Goal: Contribute content: Add original content to the website for others to see

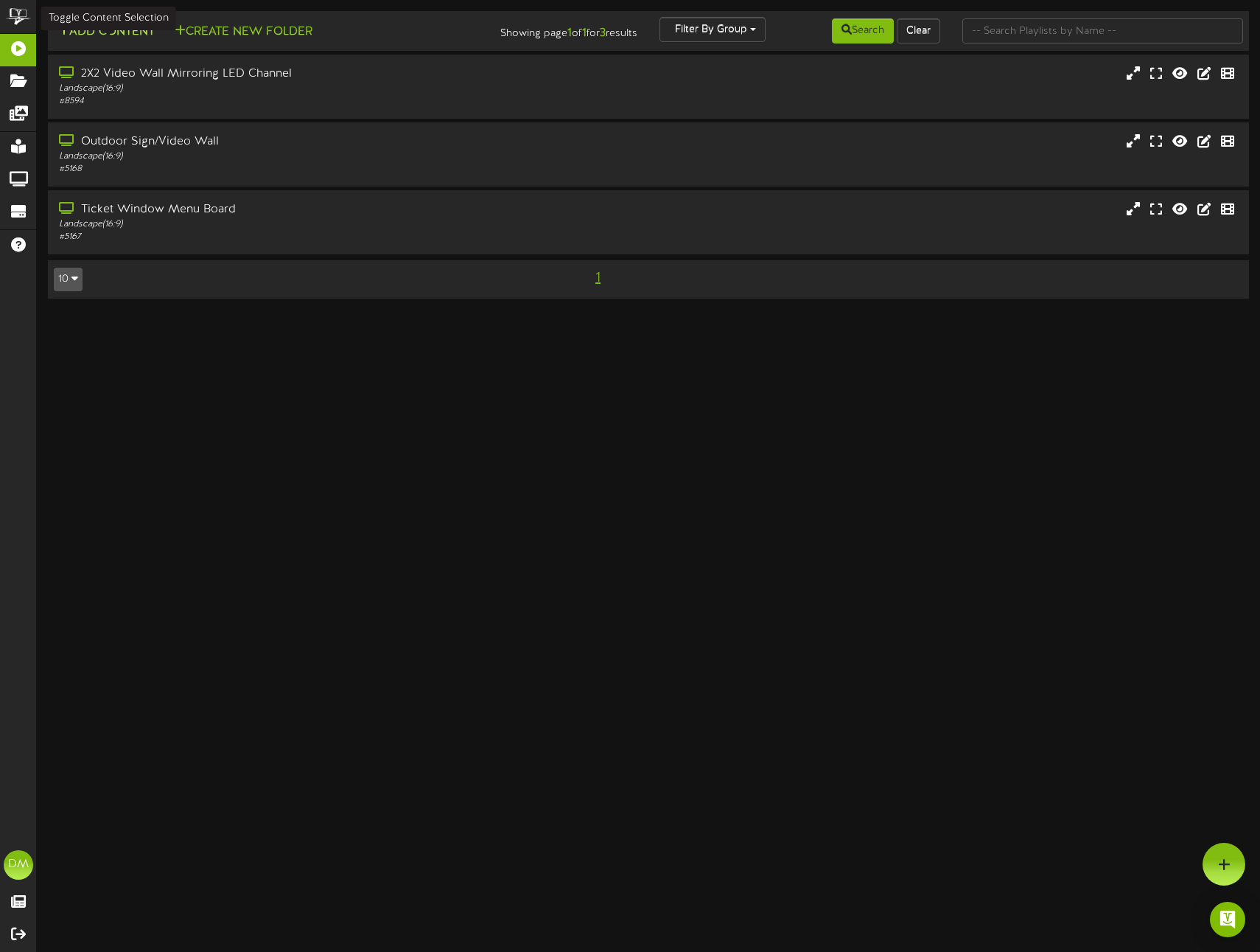
click at [98, 27] on button "Add Content" at bounding box center [106, 32] width 106 height 19
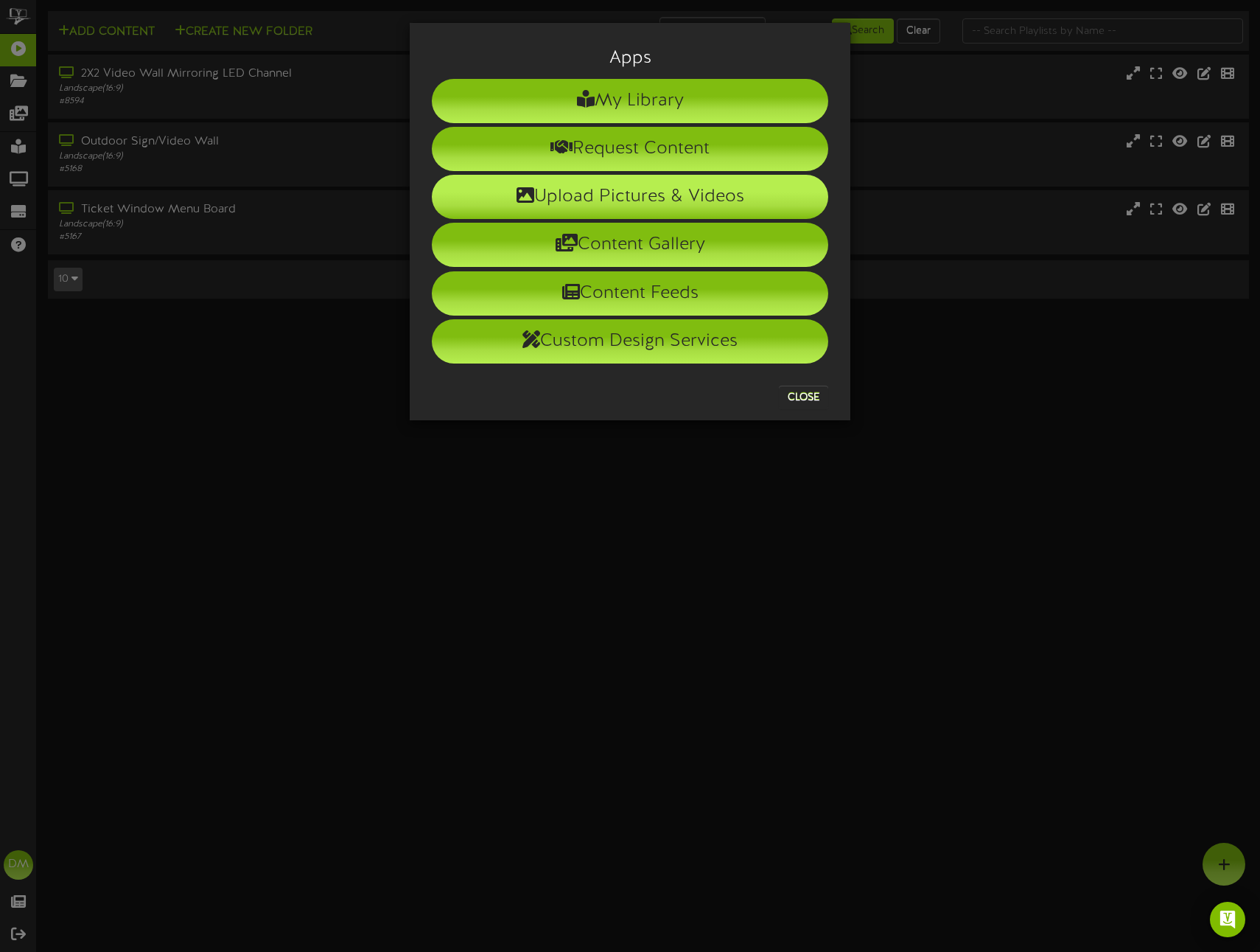
click at [518, 192] on icon at bounding box center [525, 195] width 18 height 18
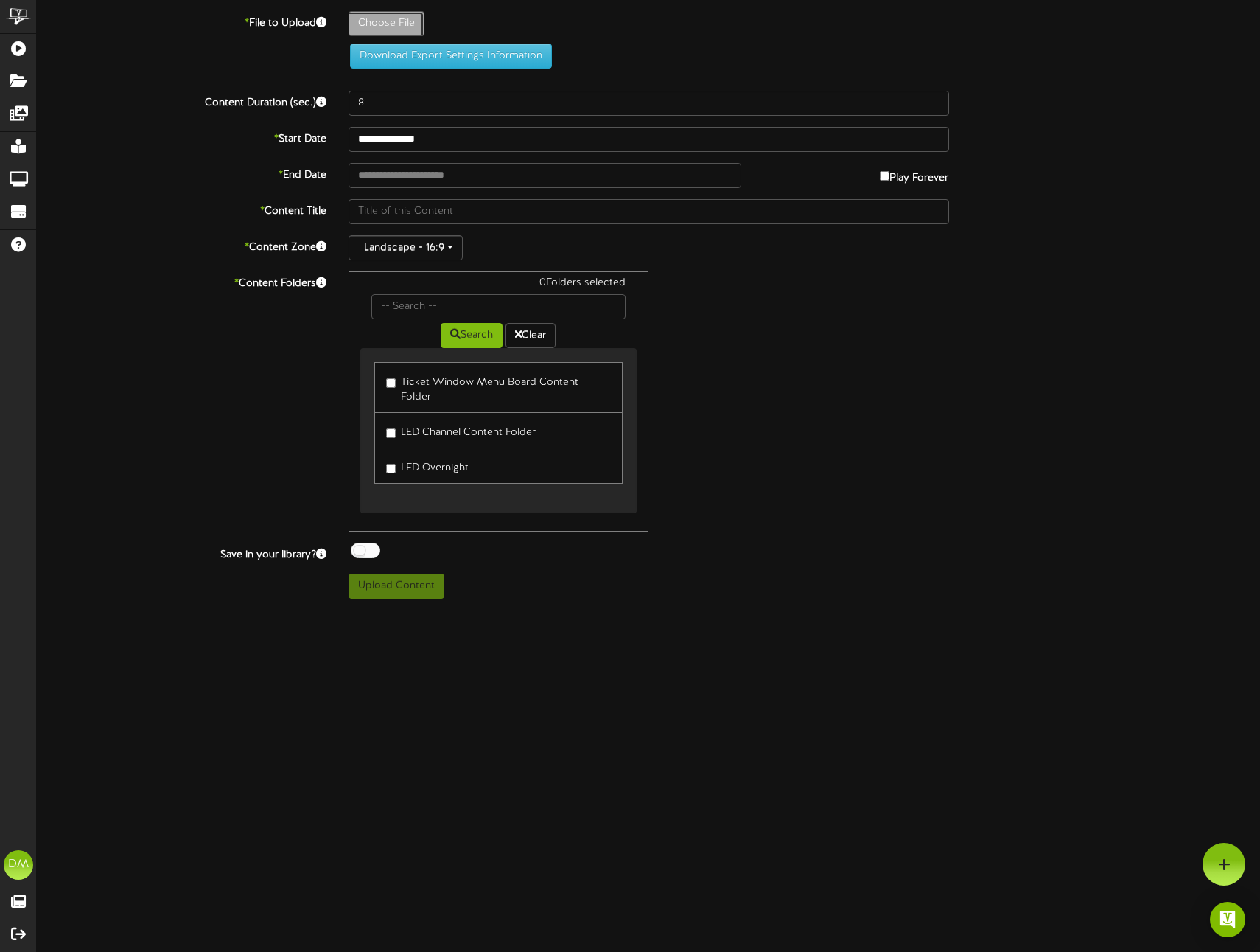
type input "**********"
type input "W-Billboard-KindaRelated_CAB-11152025"
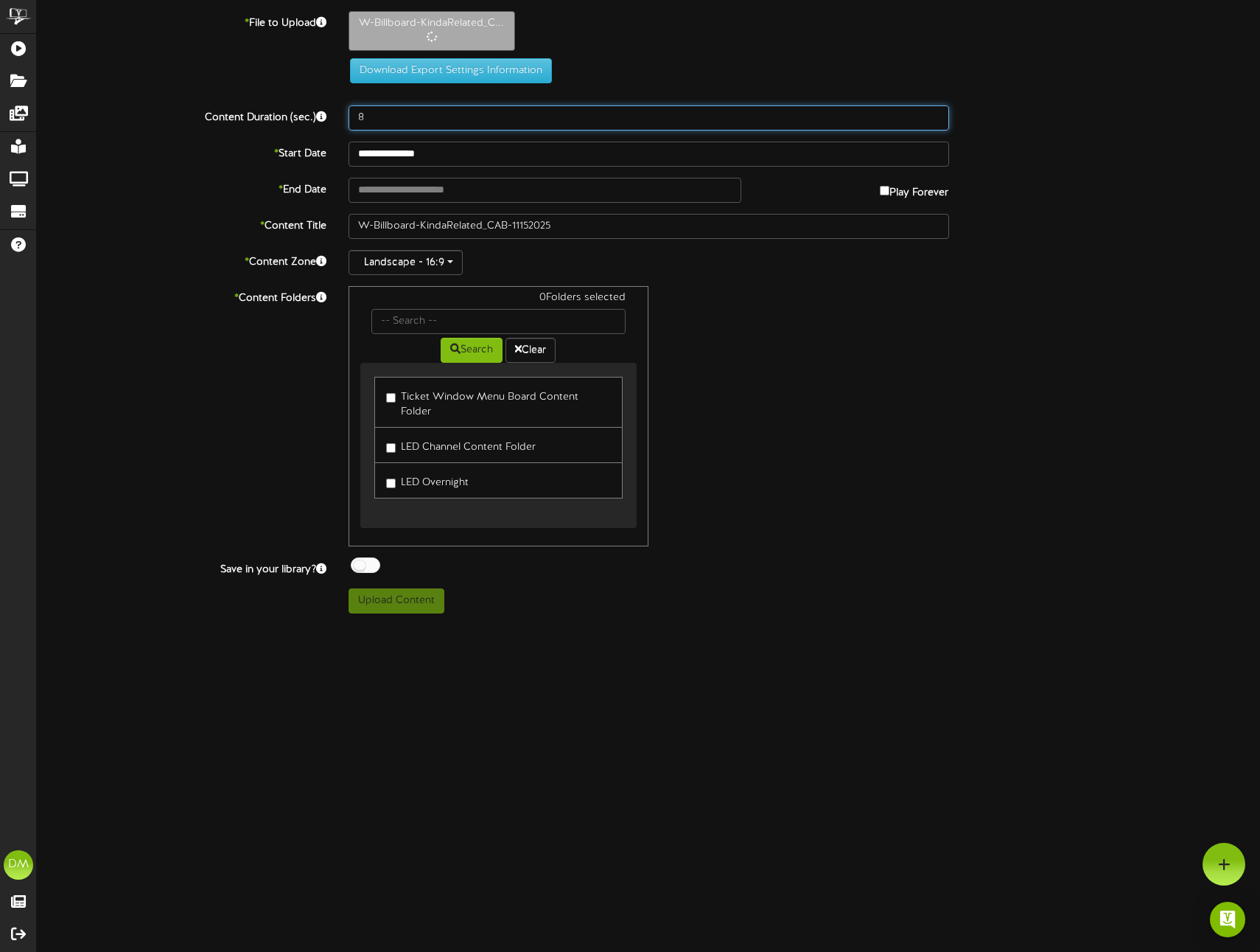
drag, startPoint x: 364, startPoint y: 118, endPoint x: 347, endPoint y: 115, distance: 17.3
click at [347, 115] on div "8" at bounding box center [649, 118] width 623 height 25
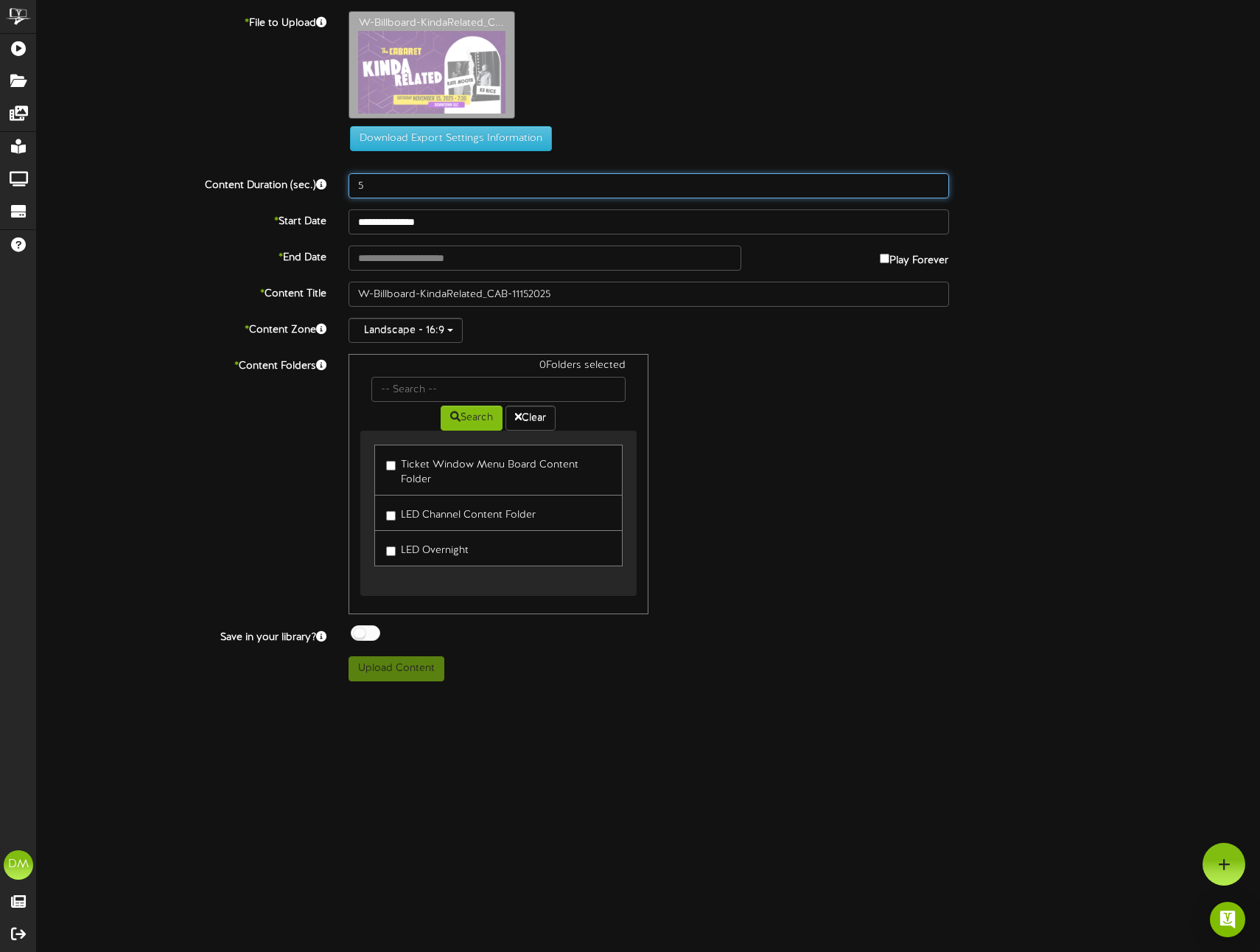
click at [404, 193] on input "5" at bounding box center [649, 185] width 600 height 25
type input "5"
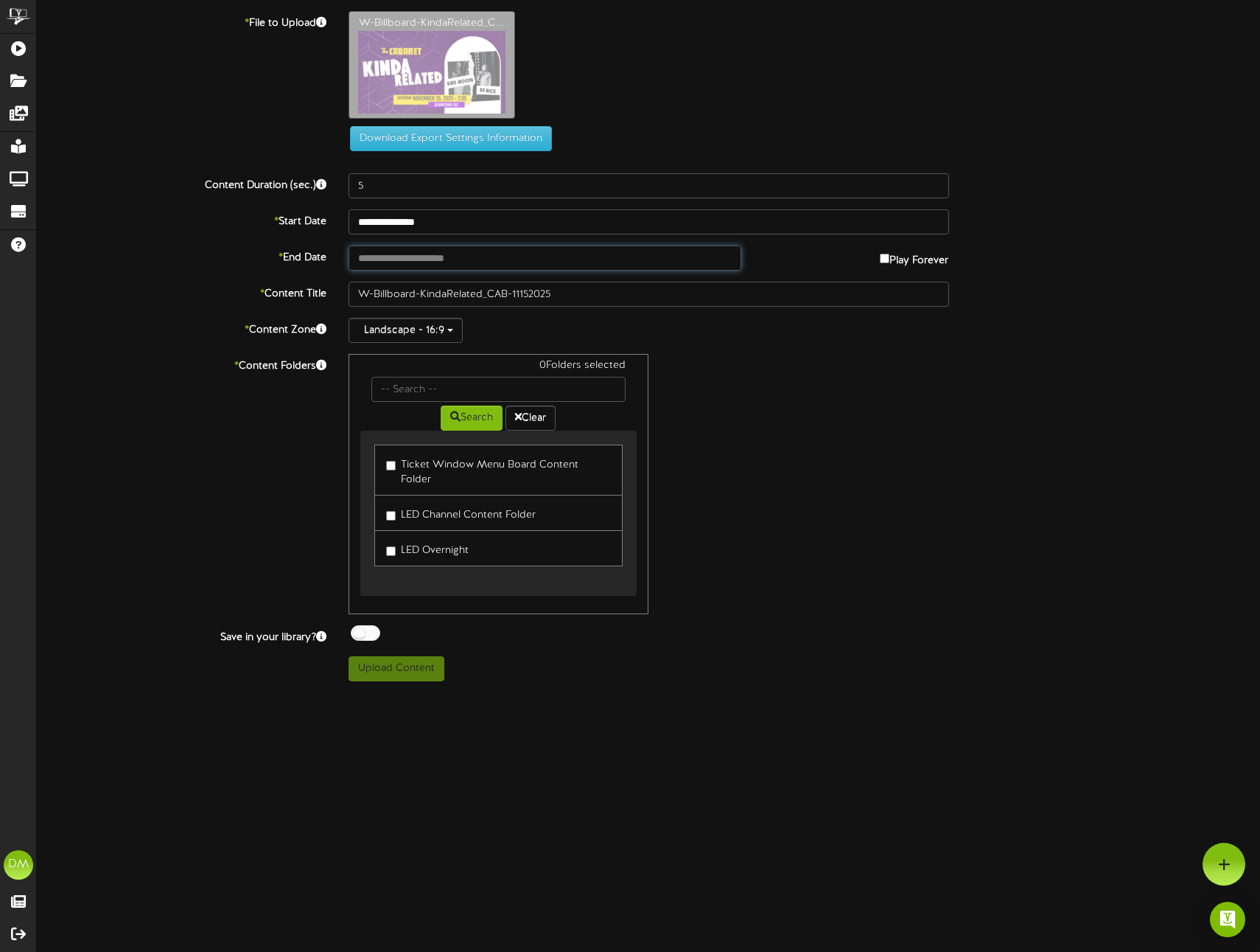
click at [420, 257] on input "text" at bounding box center [545, 258] width 393 height 25
type input "**********"
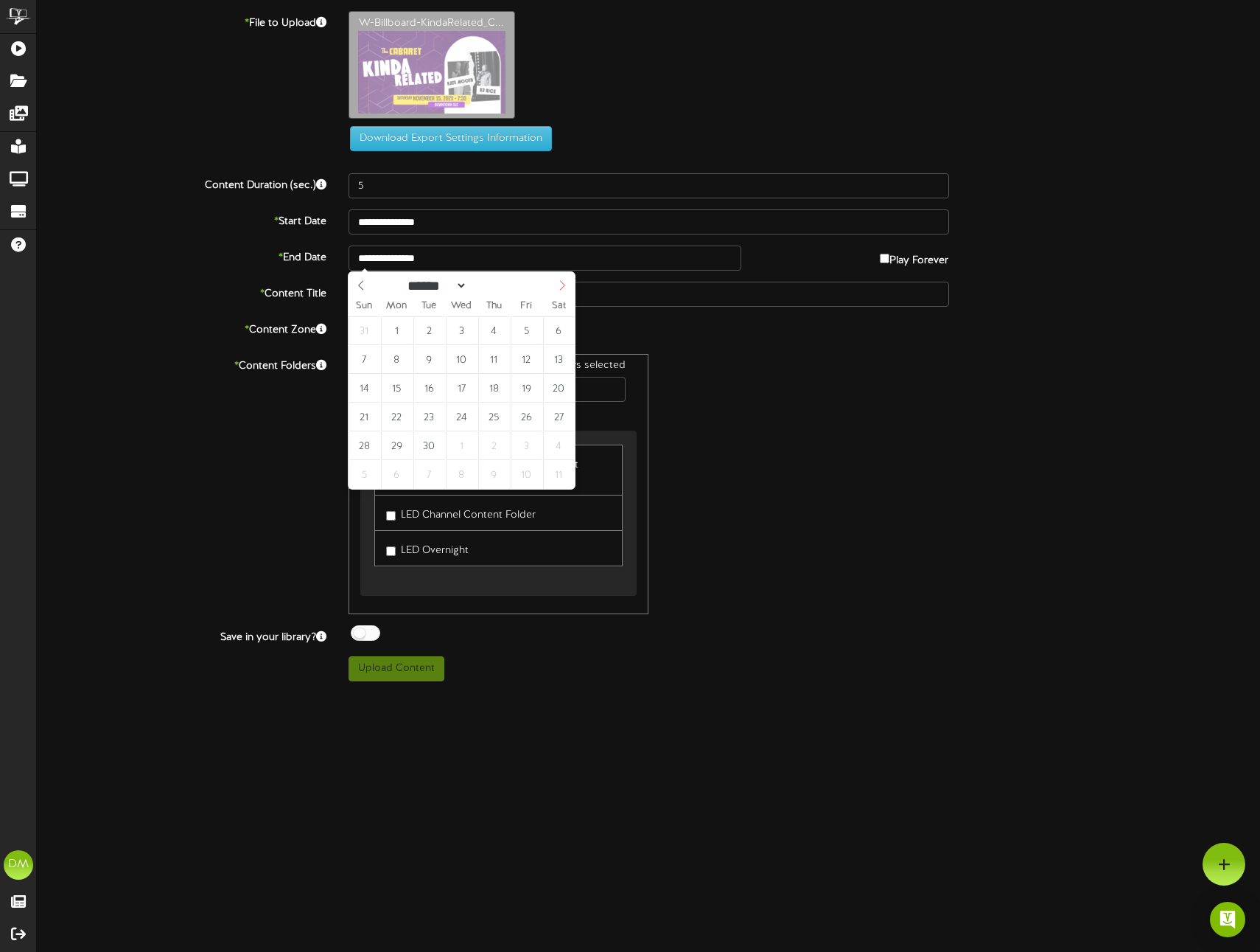
click at [570, 289] on span at bounding box center [562, 283] width 25 height 25
click at [568, 286] on span at bounding box center [562, 283] width 25 height 25
select select "**"
click at [567, 286] on icon at bounding box center [562, 285] width 10 height 10
type input "**********"
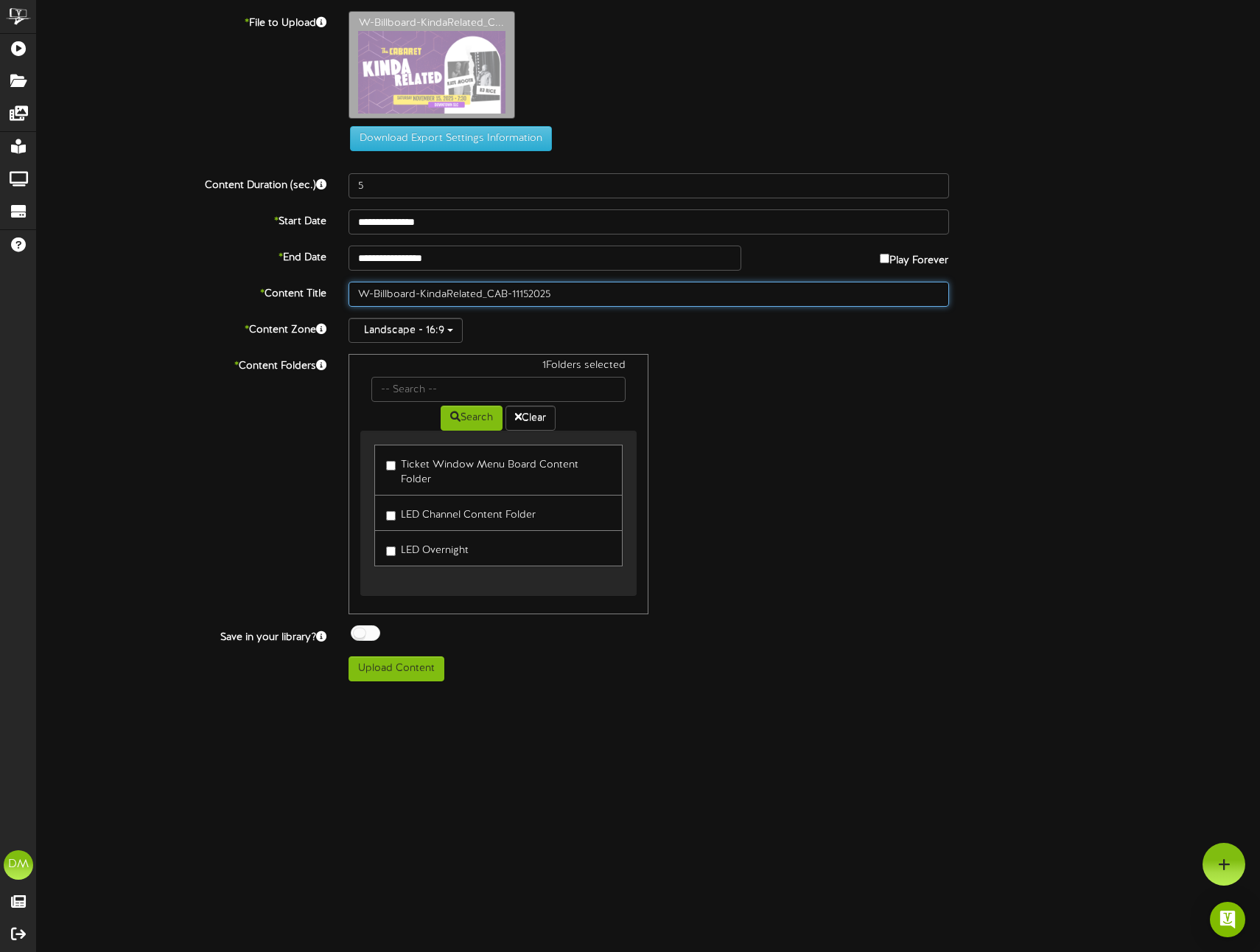
click at [417, 289] on input "W-Billboard-KindaRelated_CAB-11152025" at bounding box center [649, 293] width 600 height 25
drag, startPoint x: 421, startPoint y: 291, endPoint x: 261, endPoint y: 269, distance: 161.5
click at [261, 269] on div "**********" at bounding box center [648, 346] width 1223 height 670
type input ""Kinda Related" (11/15/2025)"
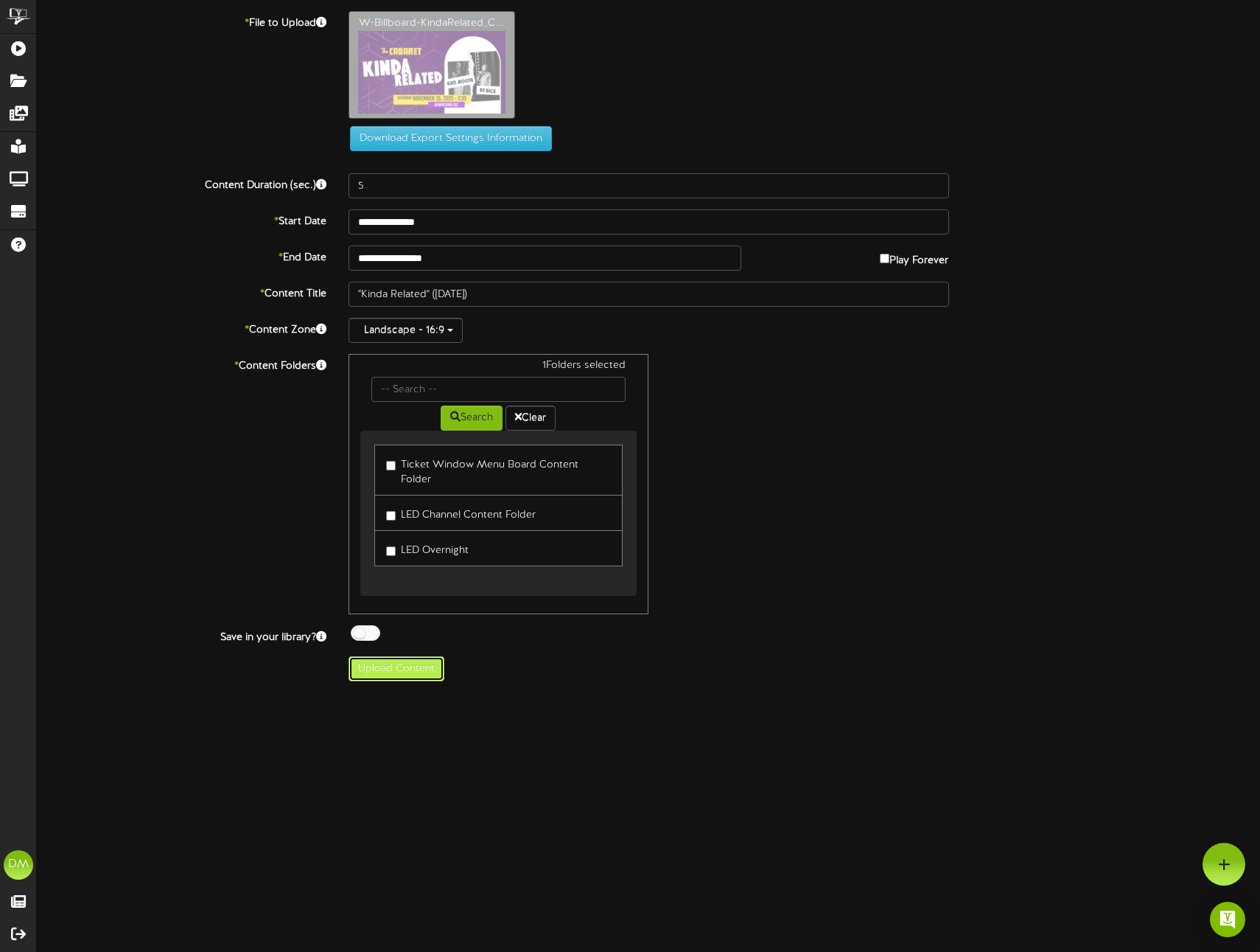
click at [408, 657] on button "Upload Content" at bounding box center [396, 668] width 96 height 25
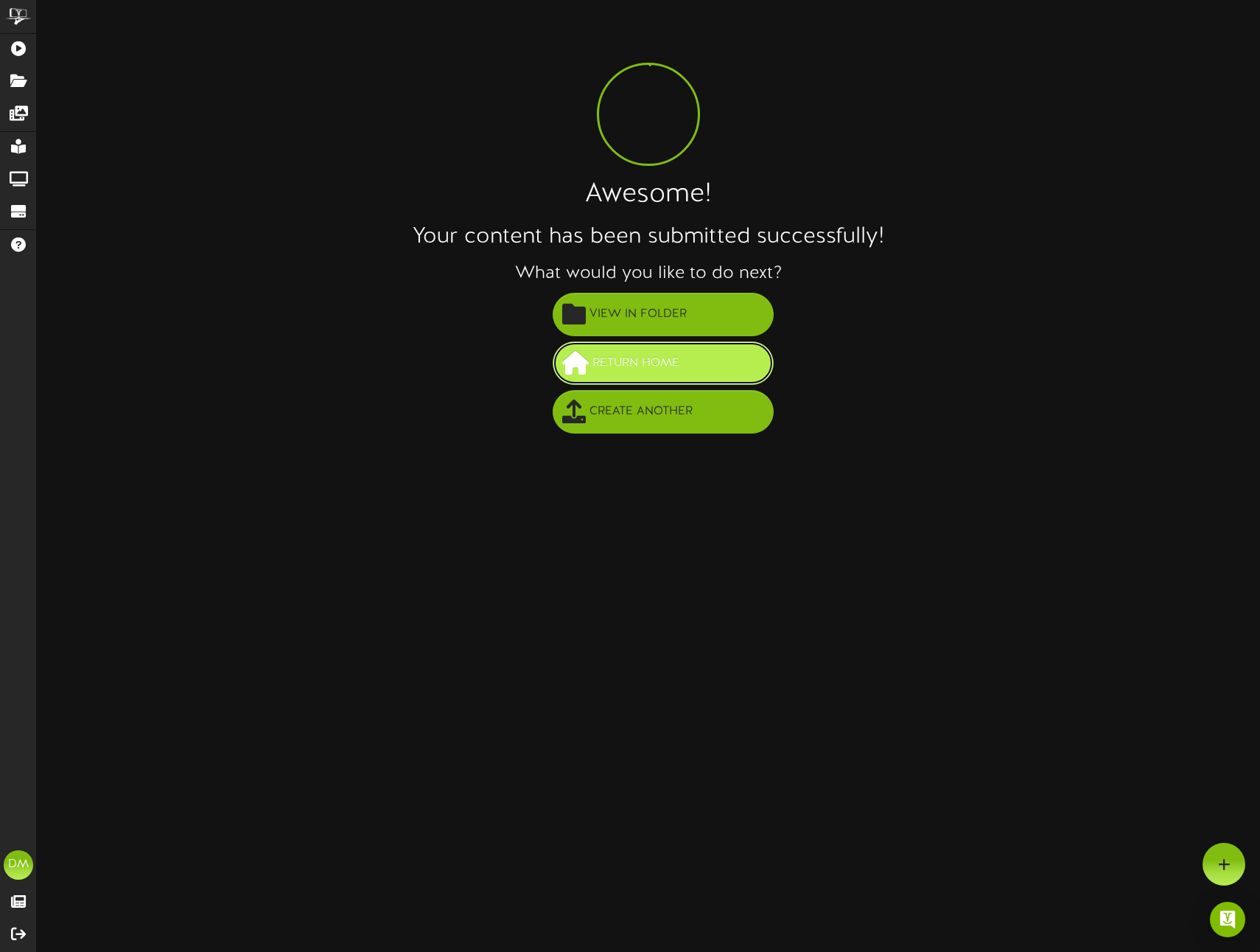
click at [678, 361] on span "Return Home" at bounding box center [636, 362] width 95 height 25
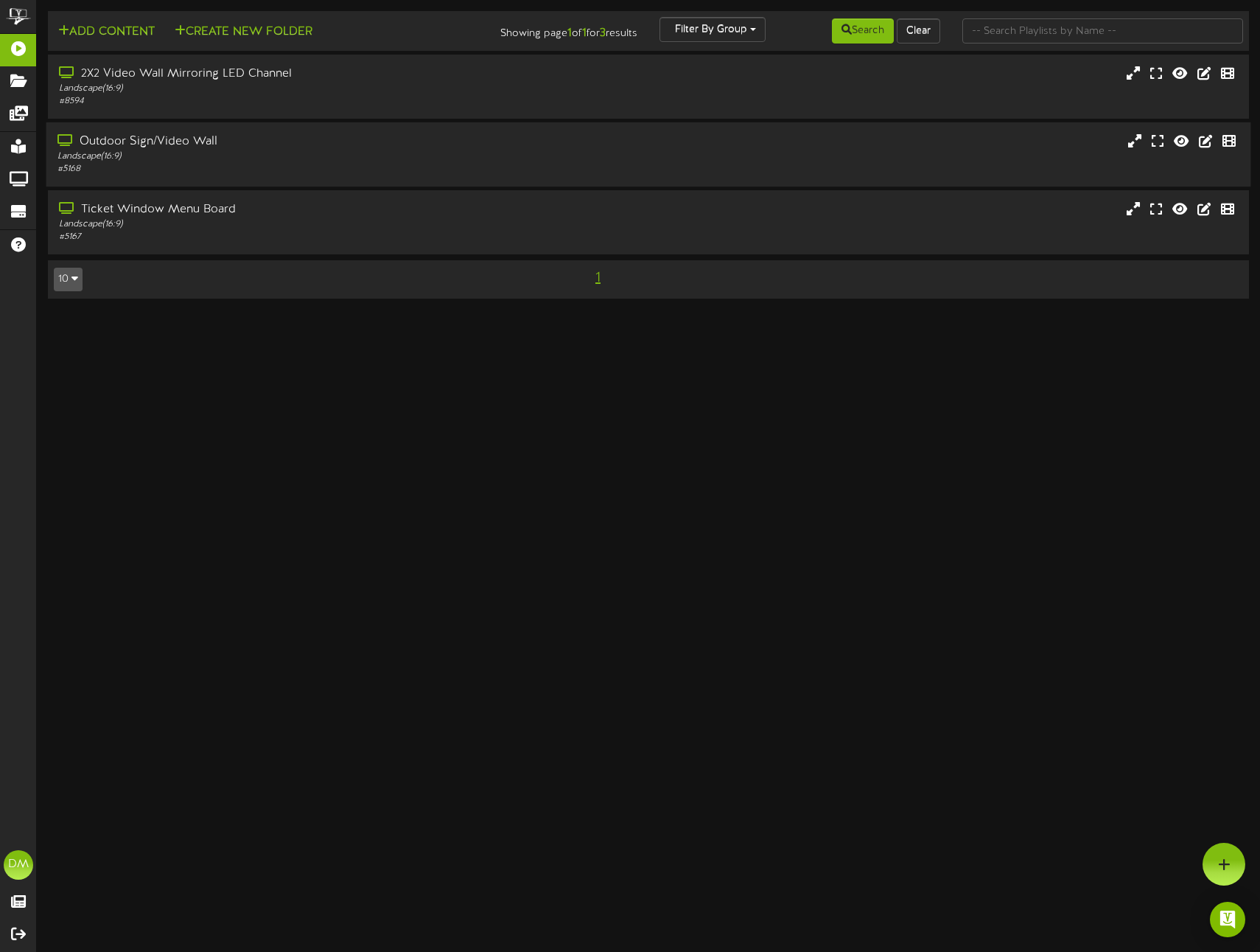
click at [257, 164] on div "# 5168" at bounding box center [297, 169] width 480 height 13
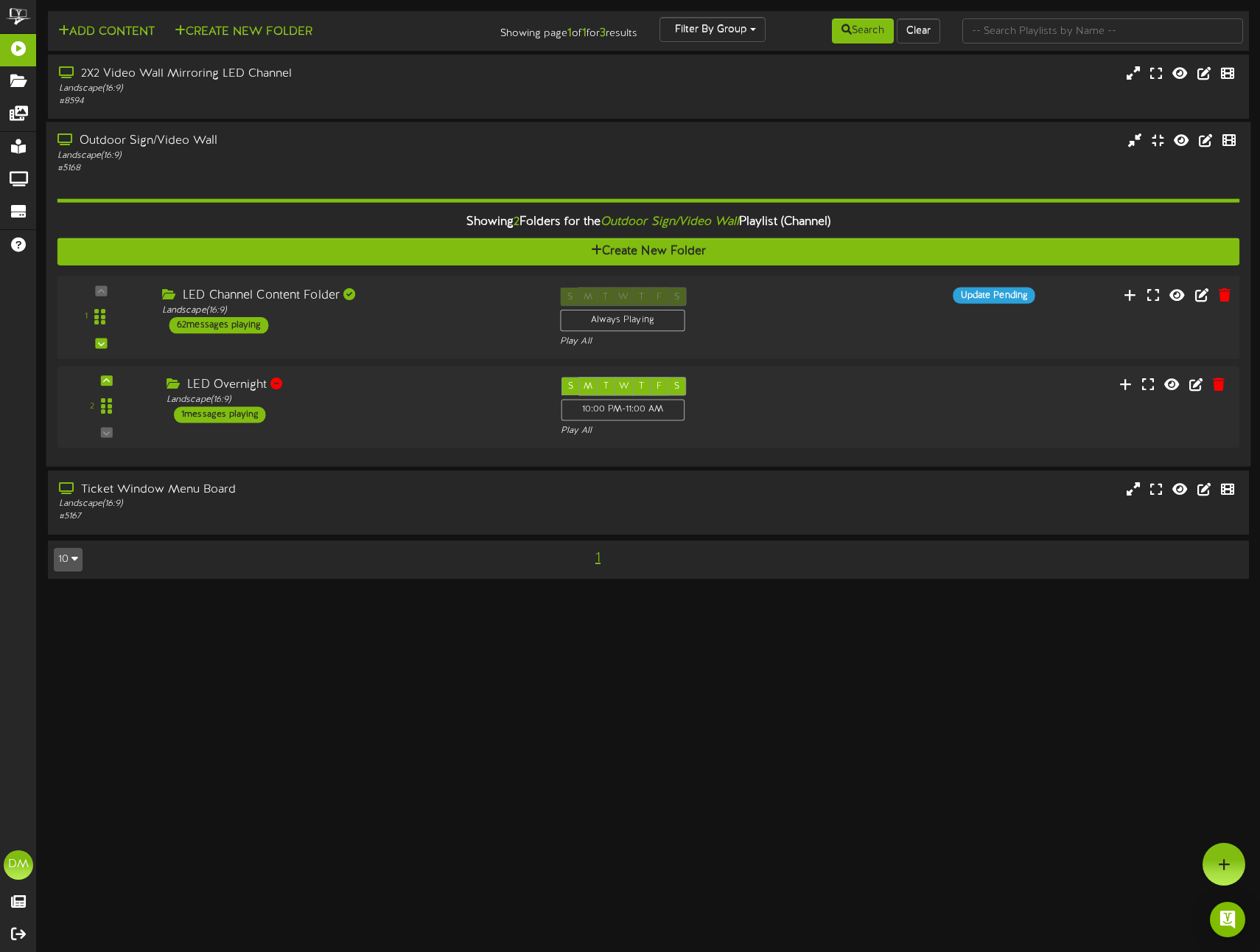
click at [254, 296] on div "LED Channel Content Folder" at bounding box center [350, 295] width 376 height 17
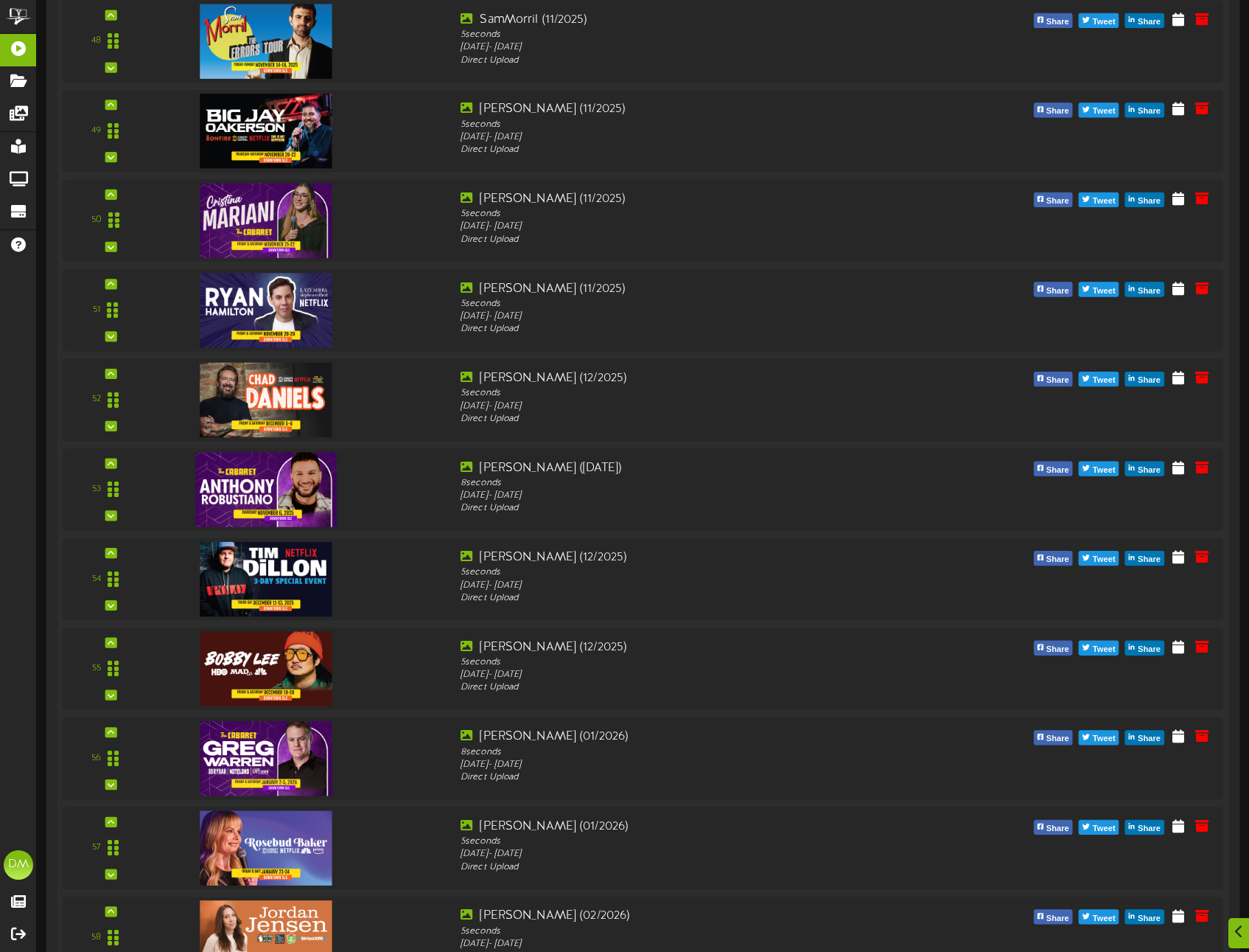
scroll to position [5217, 0]
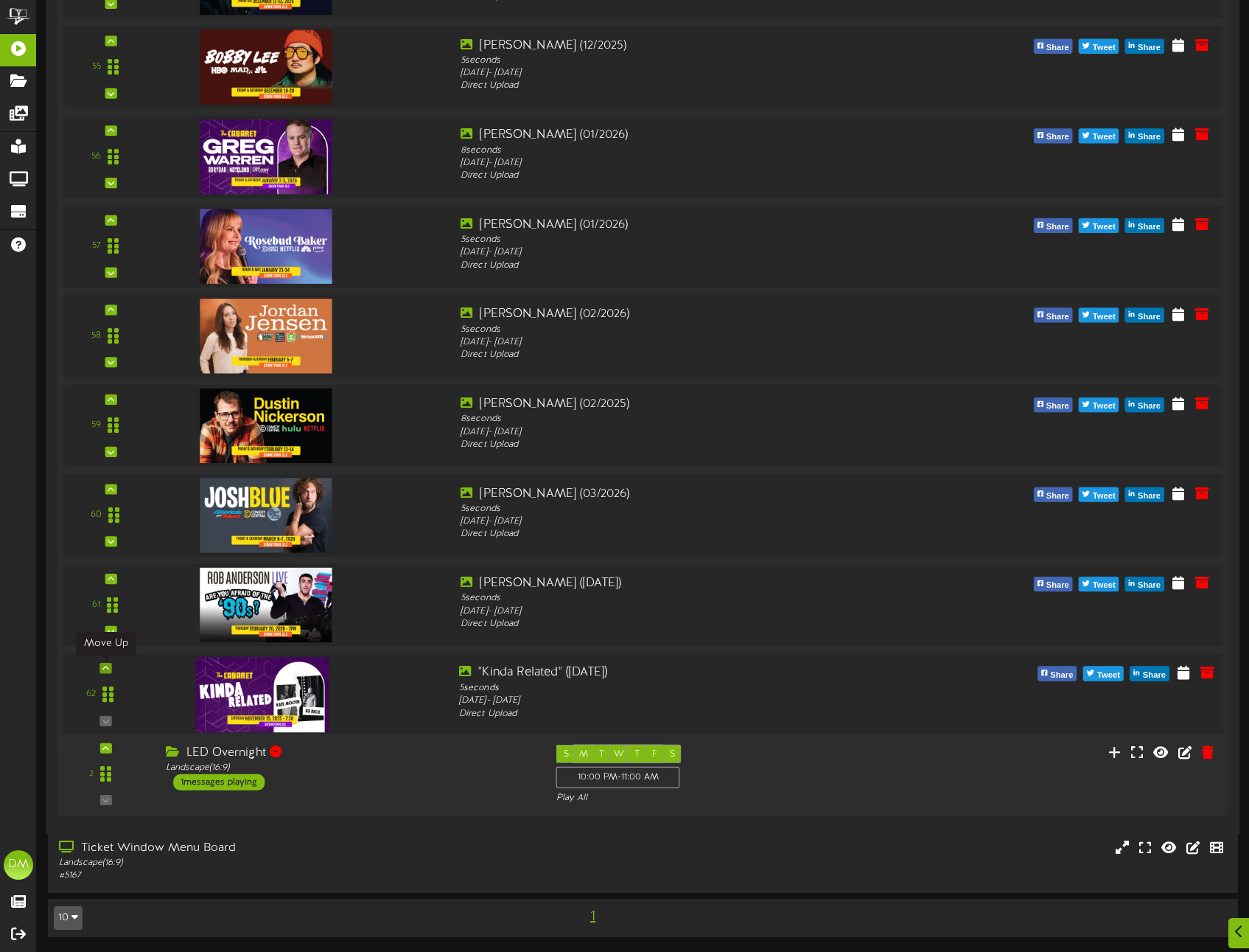
click at [106, 665] on icon at bounding box center [106, 667] width 7 height 7
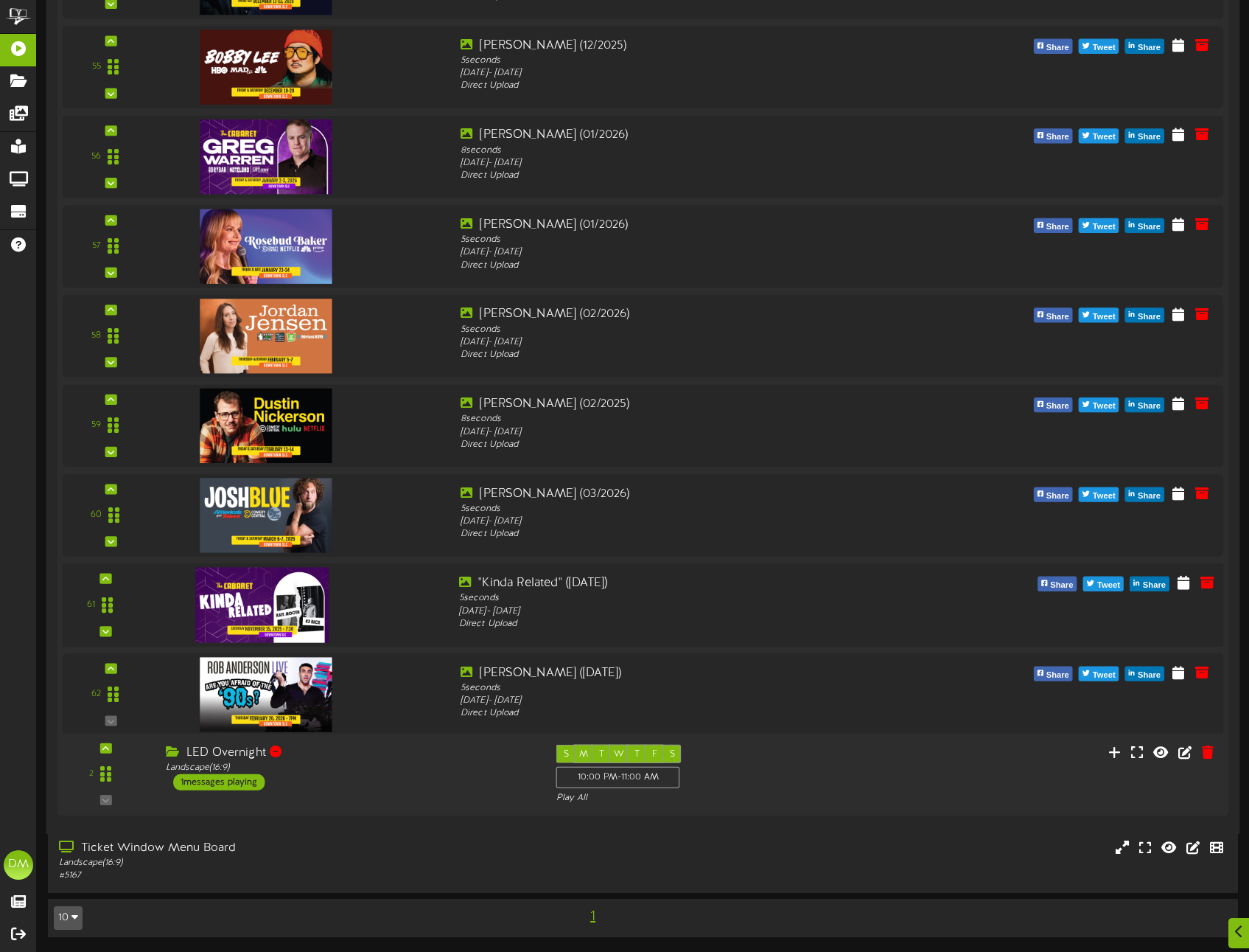
click at [109, 578] on icon at bounding box center [106, 577] width 7 height 7
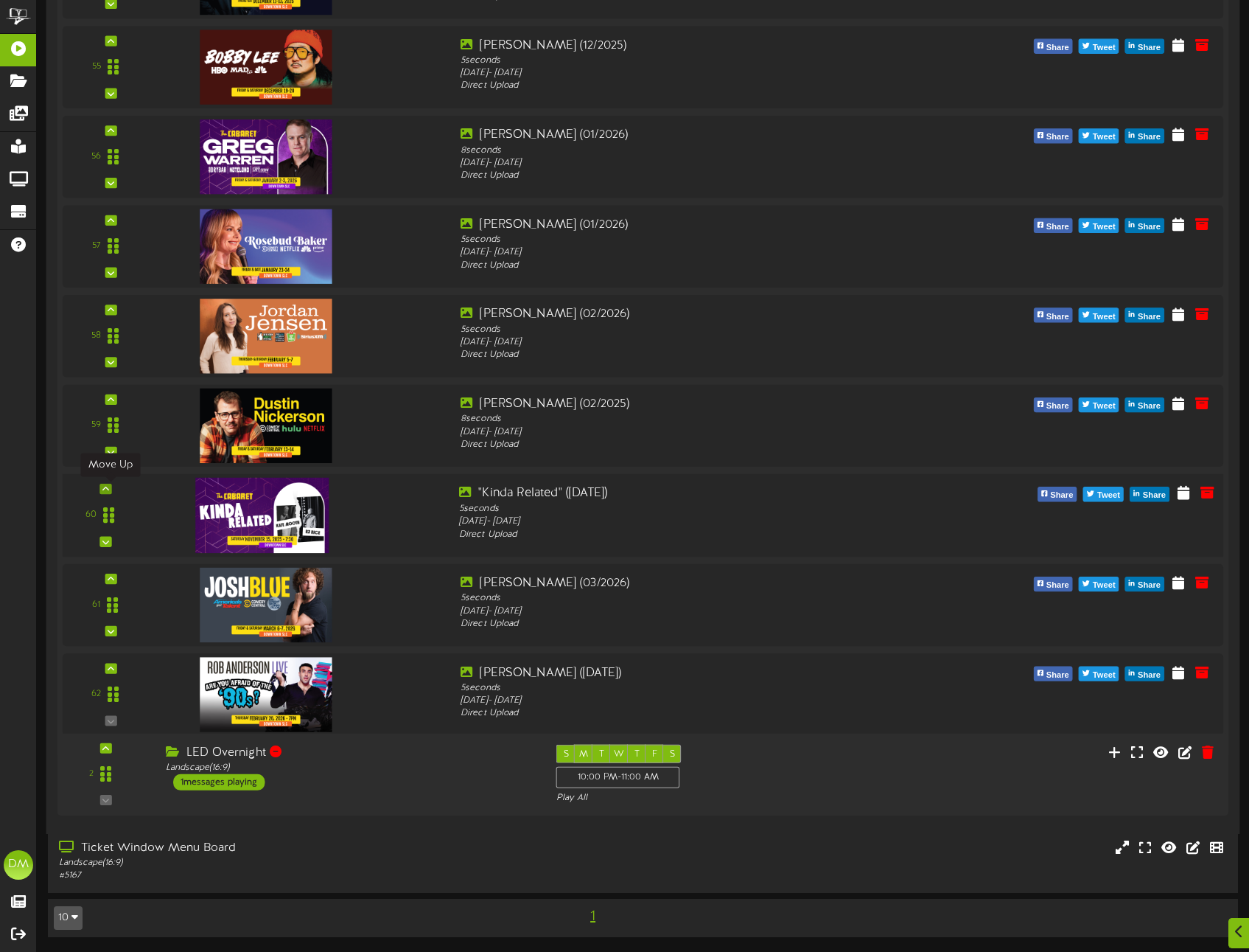
click at [112, 487] on div at bounding box center [106, 489] width 12 height 10
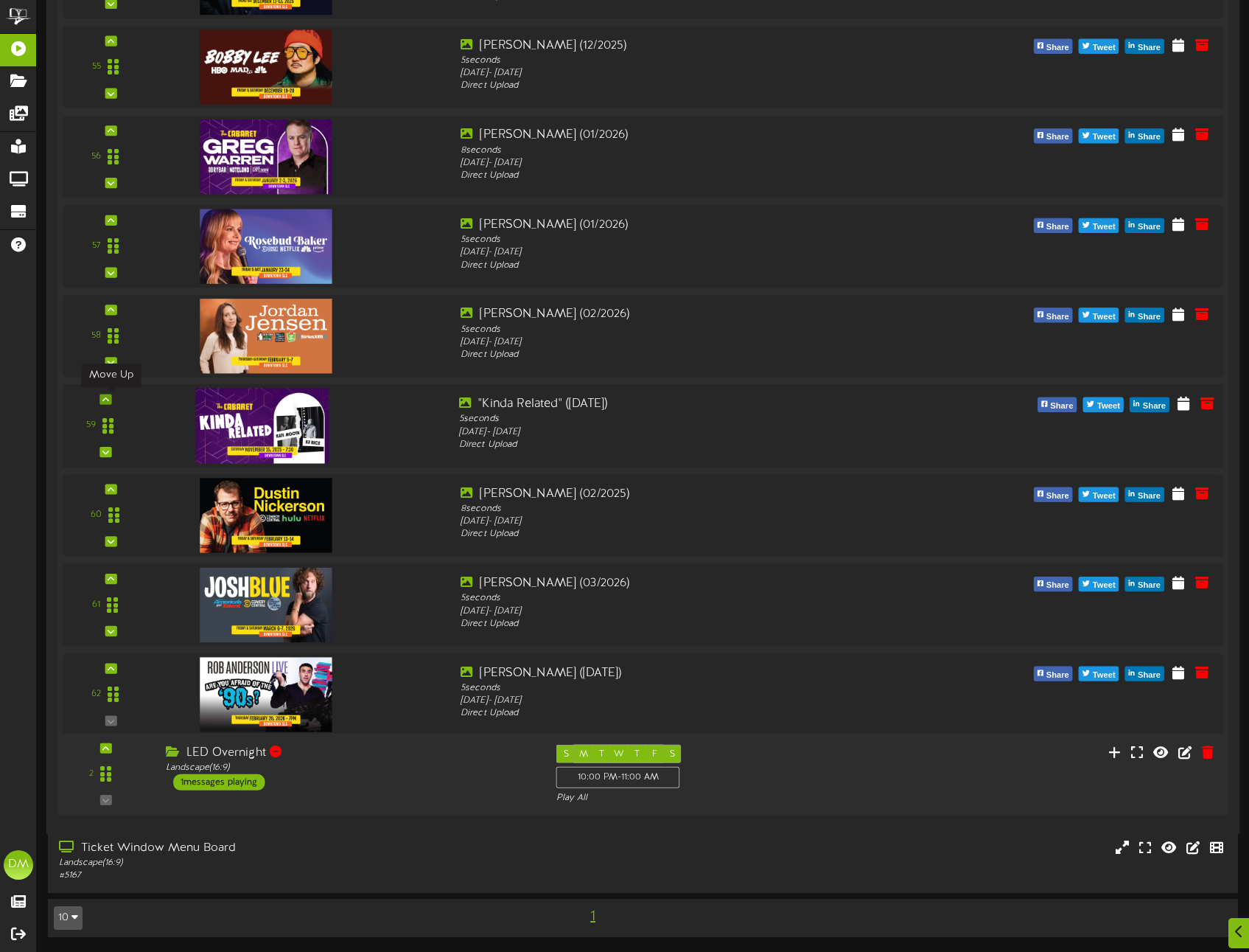
click at [106, 394] on div at bounding box center [106, 399] width 12 height 10
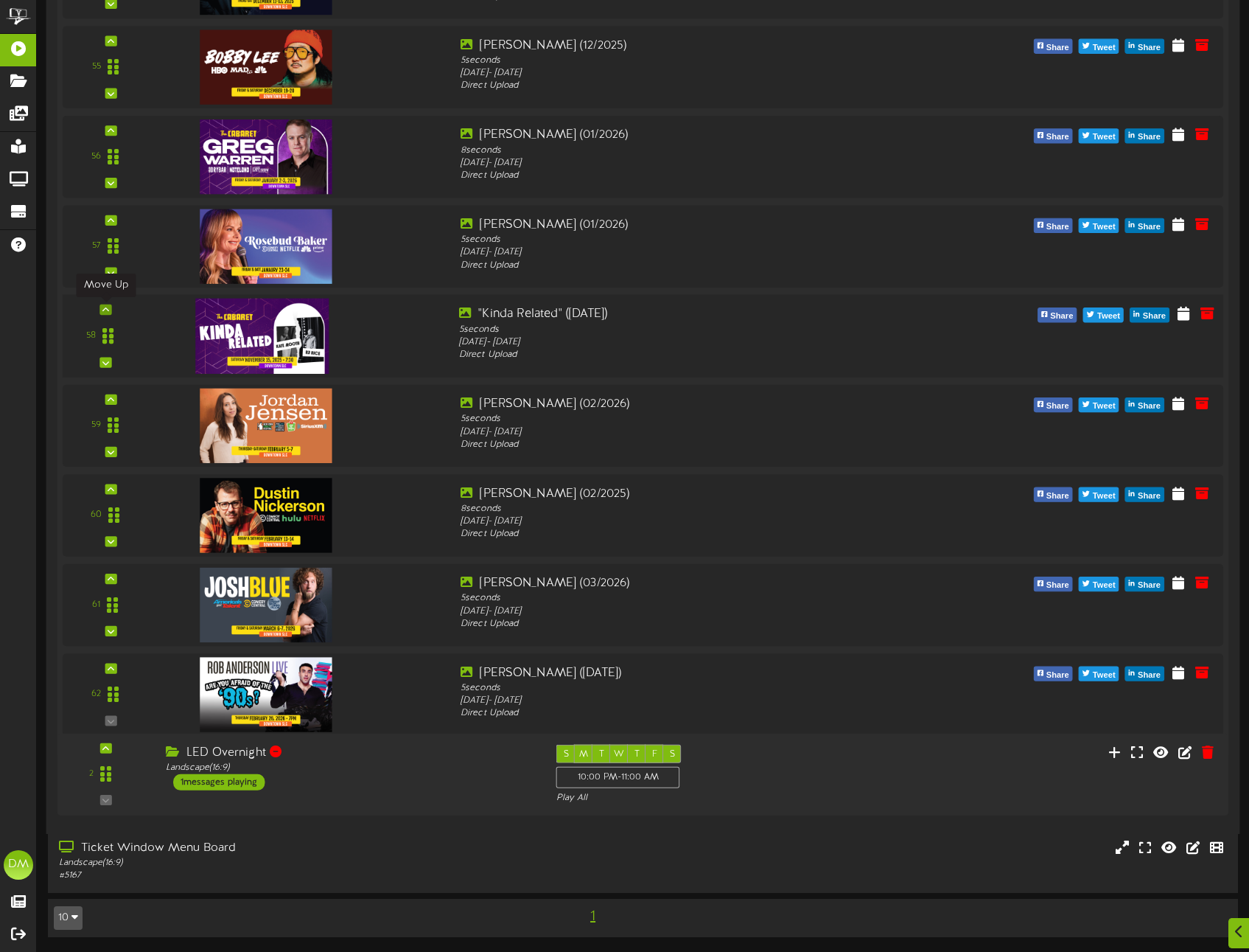
click at [109, 306] on div at bounding box center [106, 309] width 12 height 10
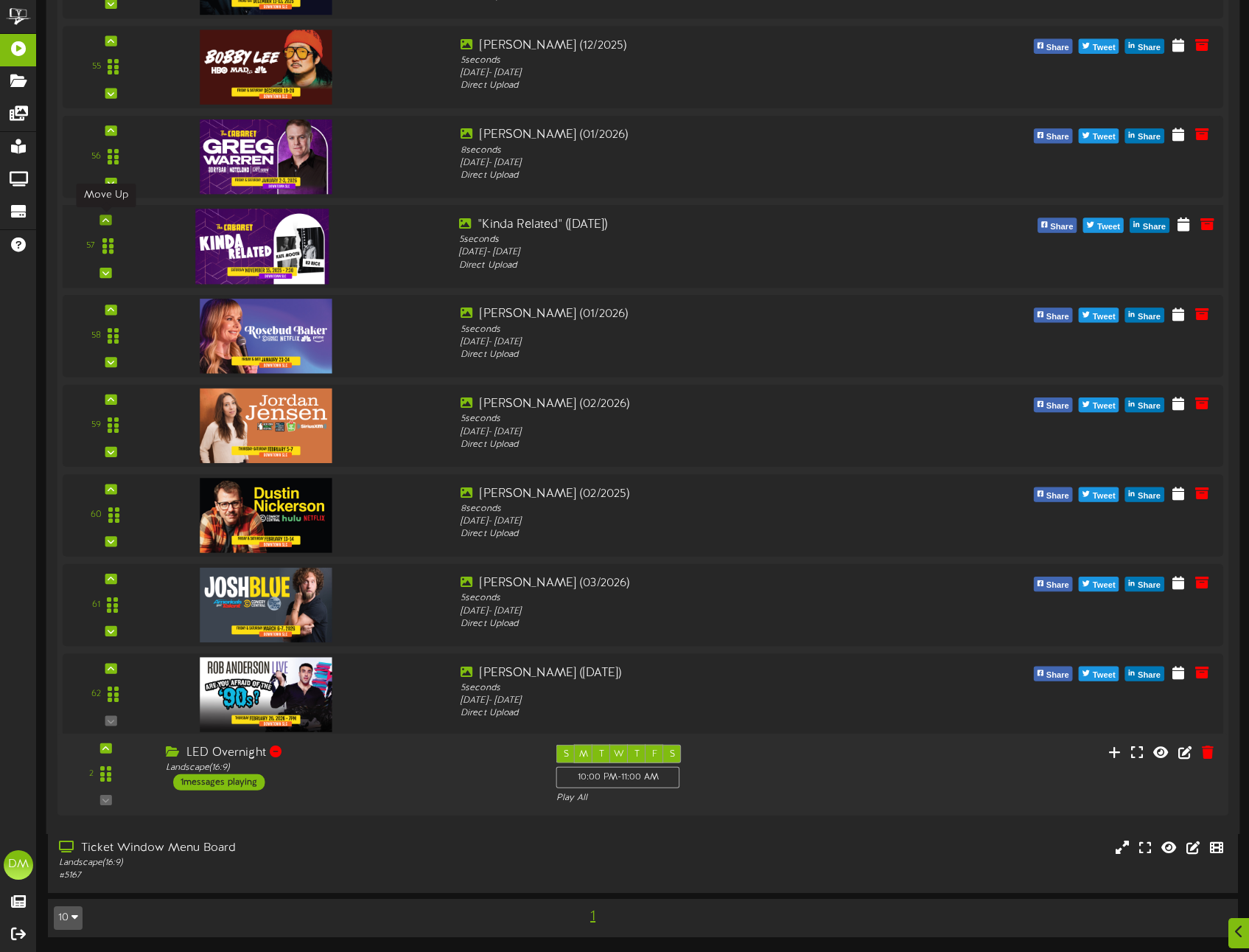
click at [112, 218] on div at bounding box center [106, 219] width 12 height 10
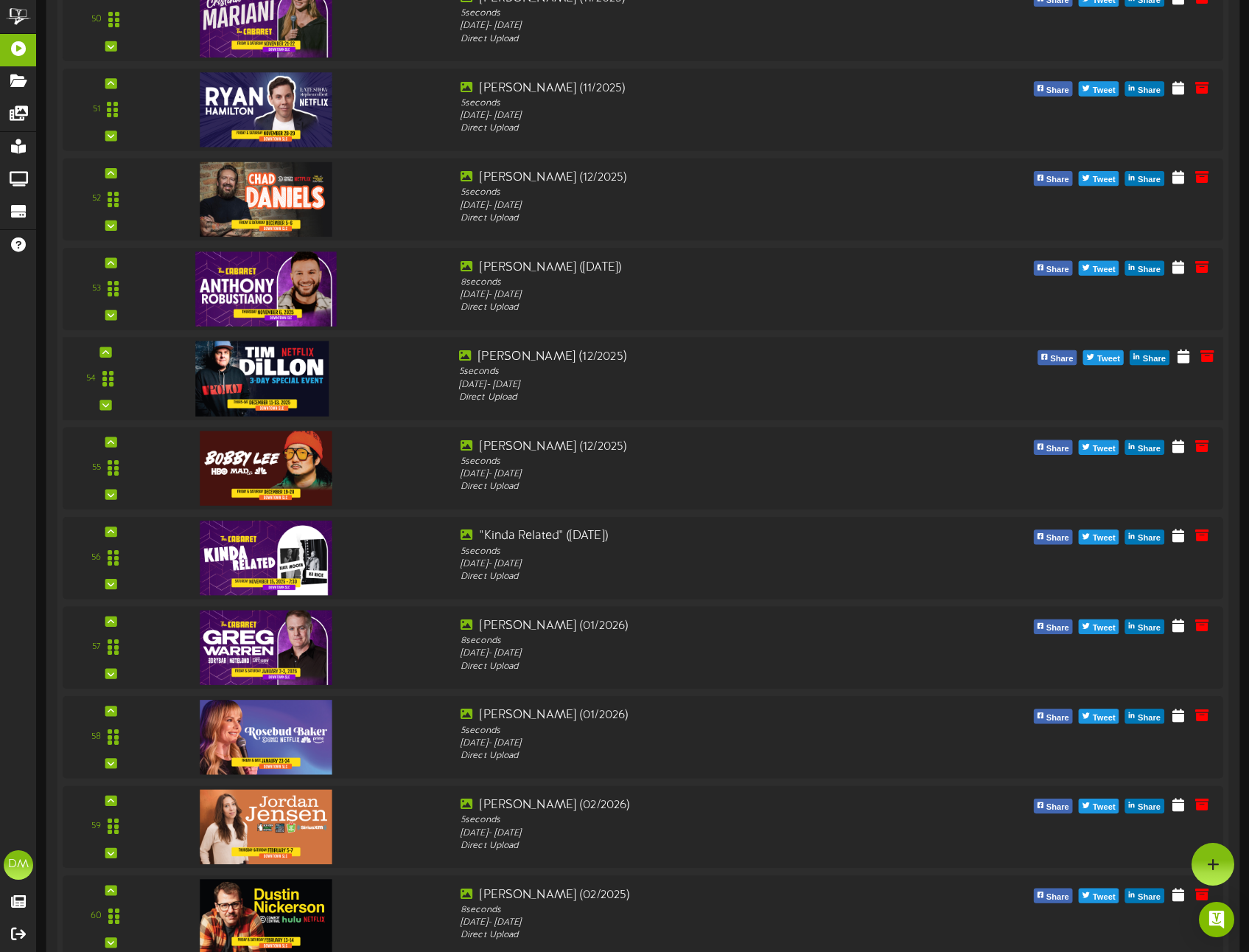
scroll to position [4815, 0]
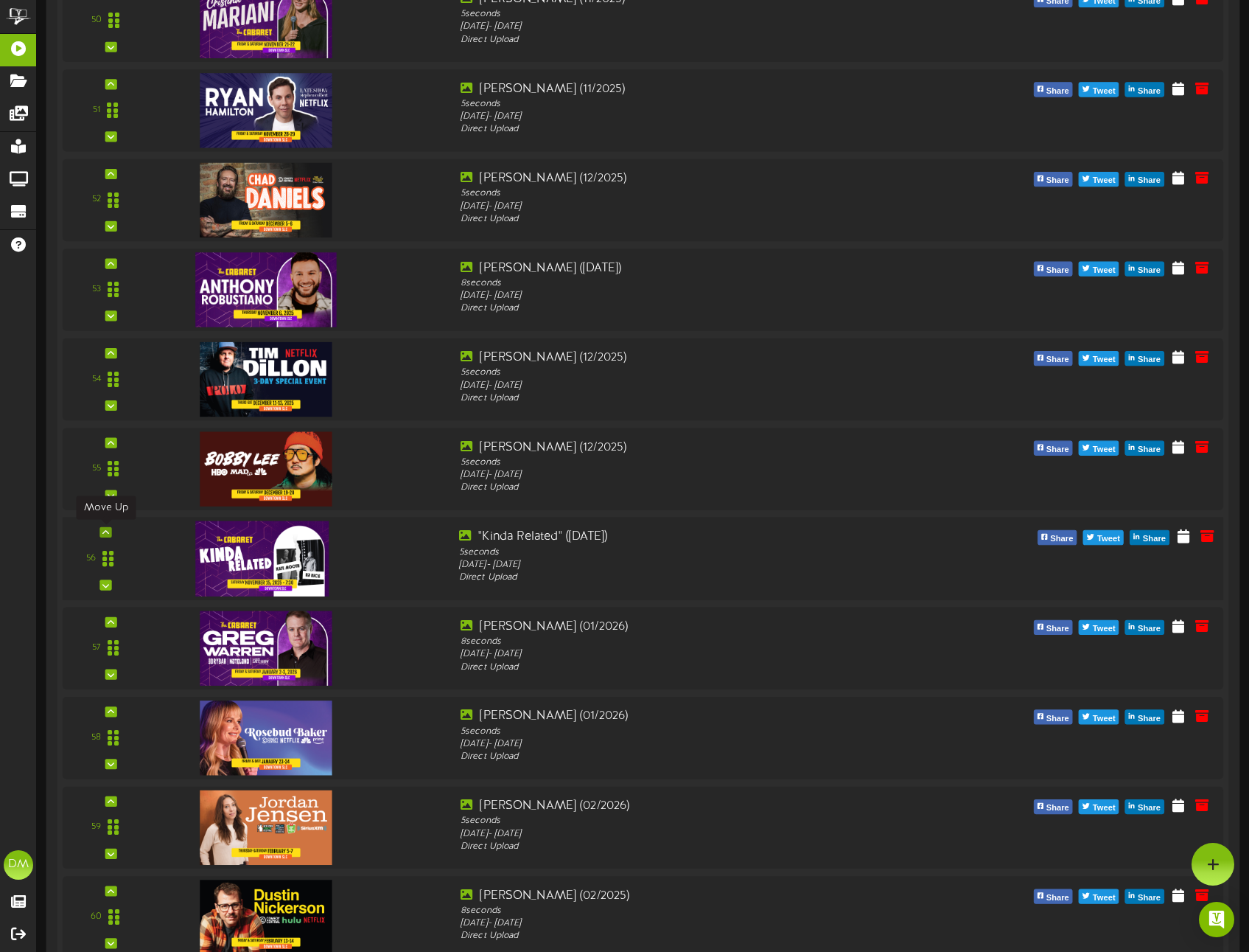
click at [109, 529] on icon at bounding box center [106, 531] width 7 height 7
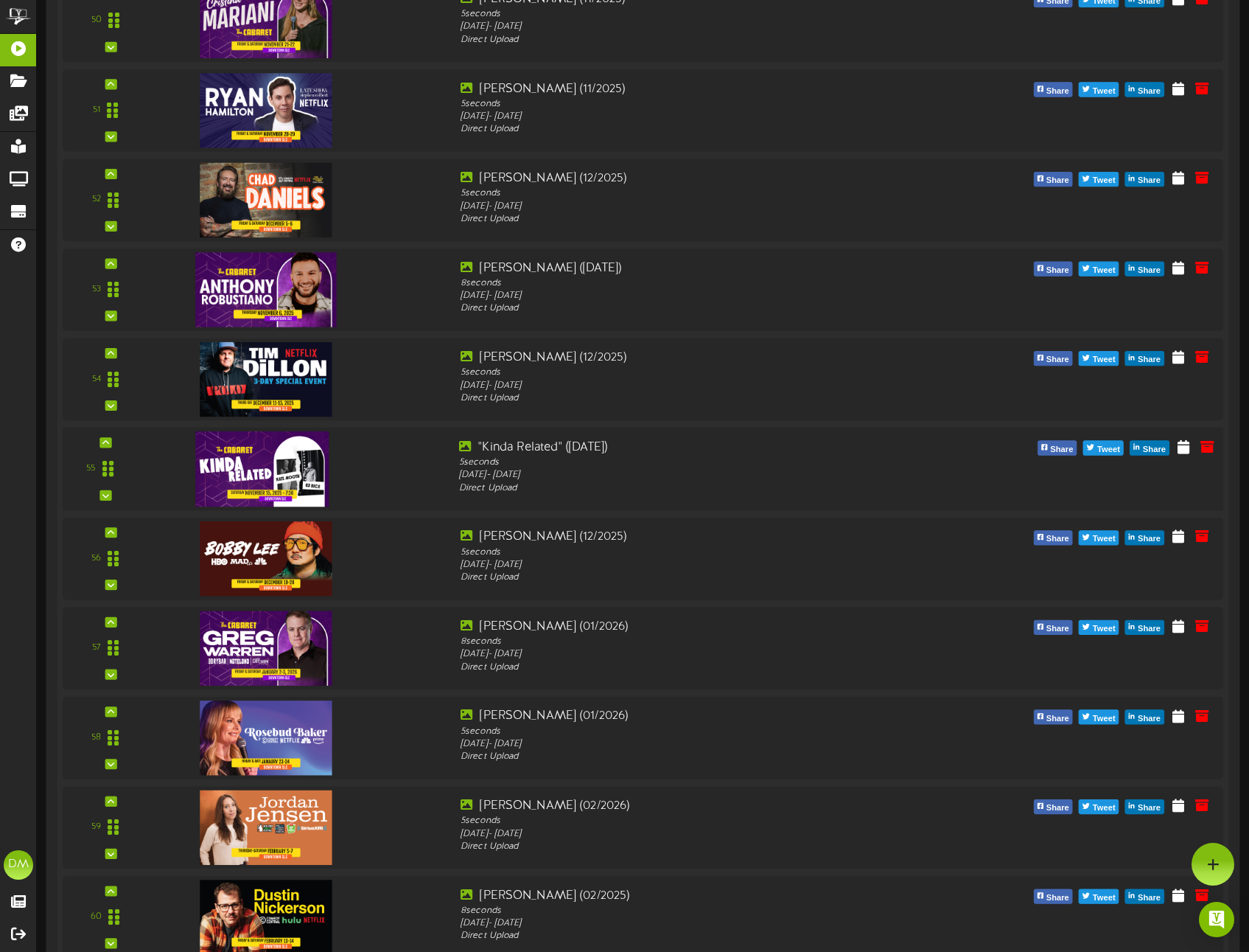
click at [104, 436] on div "55" at bounding box center [642, 469] width 1172 height 83
click at [109, 443] on div at bounding box center [106, 442] width 12 height 10
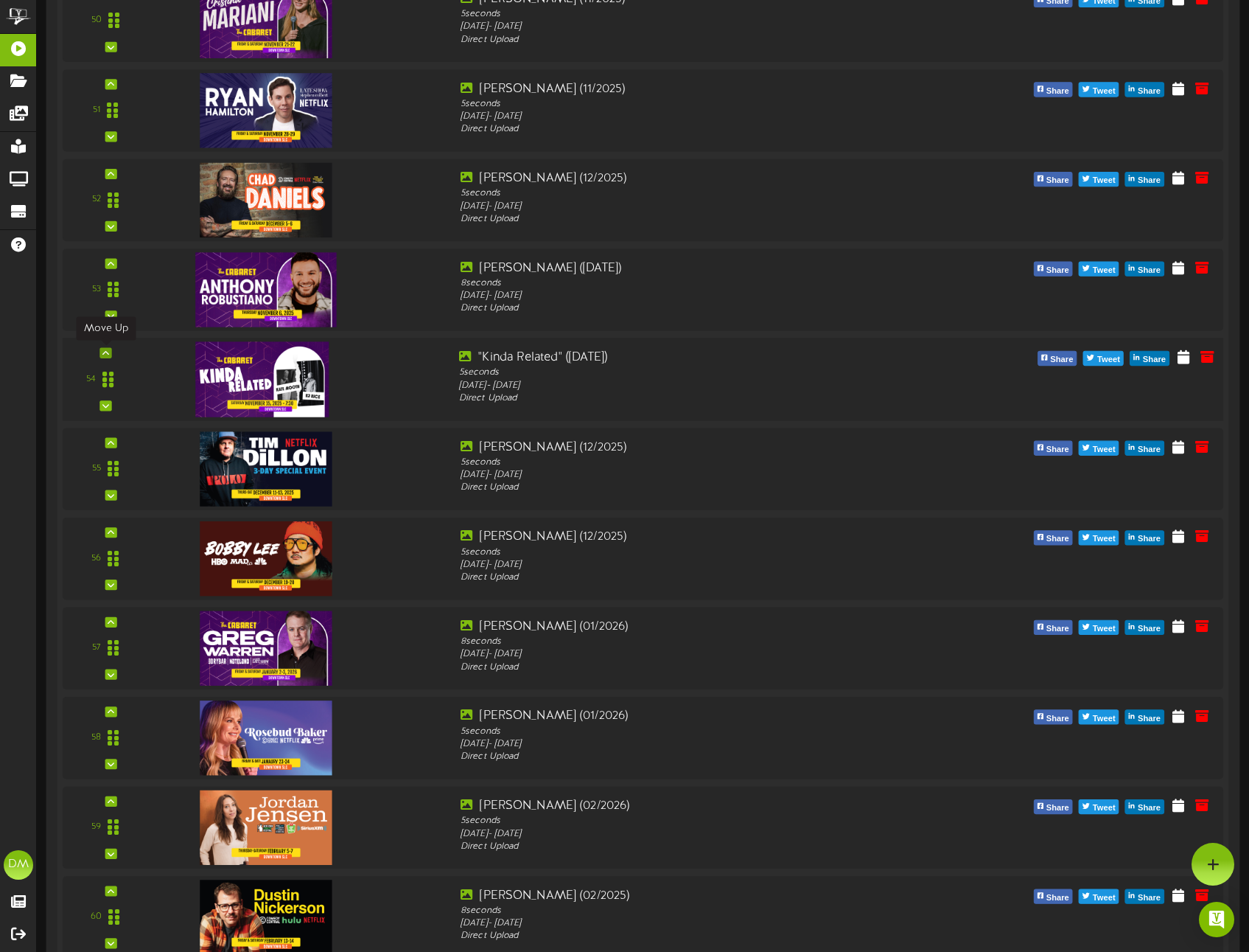
click at [103, 352] on icon at bounding box center [106, 353] width 7 height 7
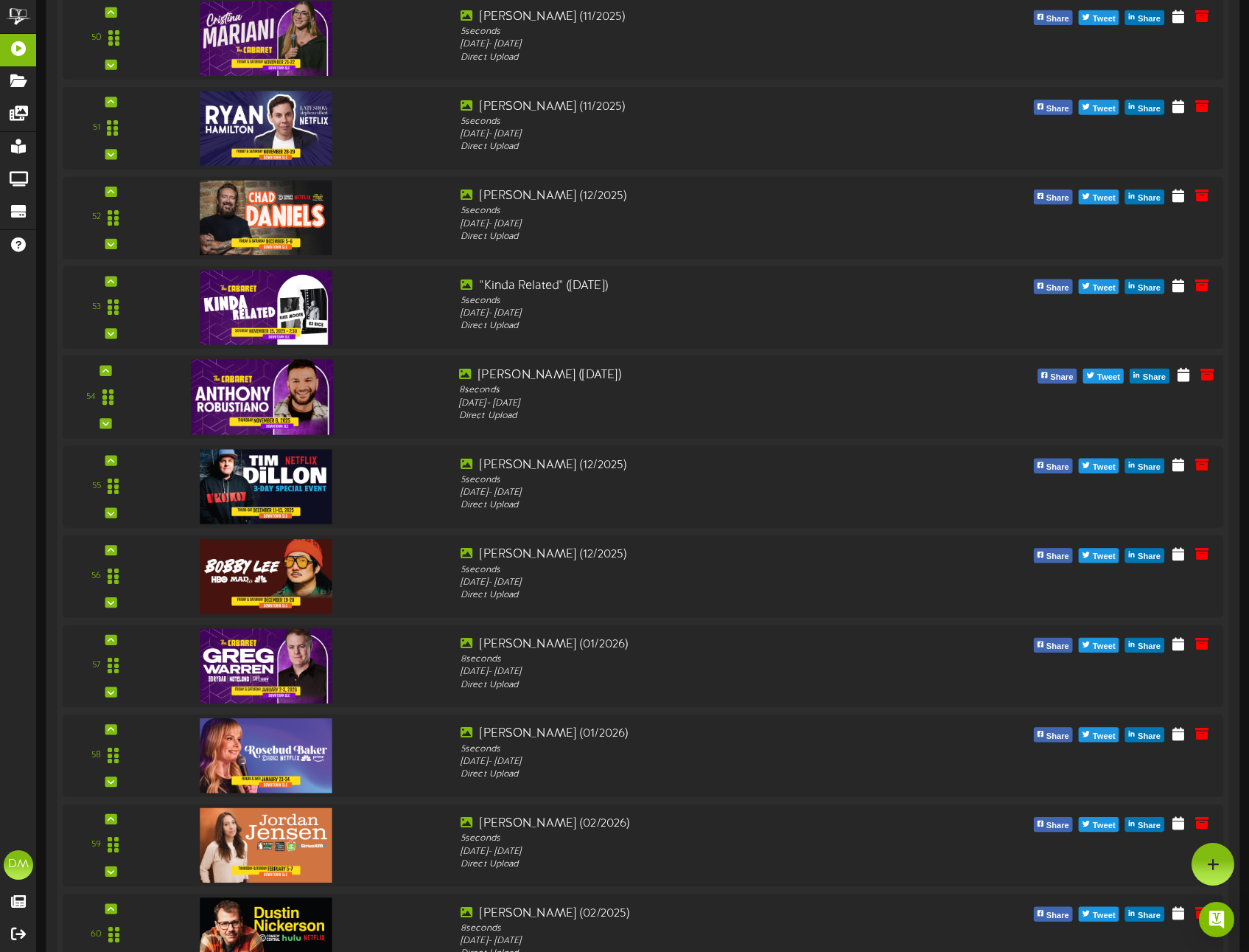
scroll to position [4795, 0]
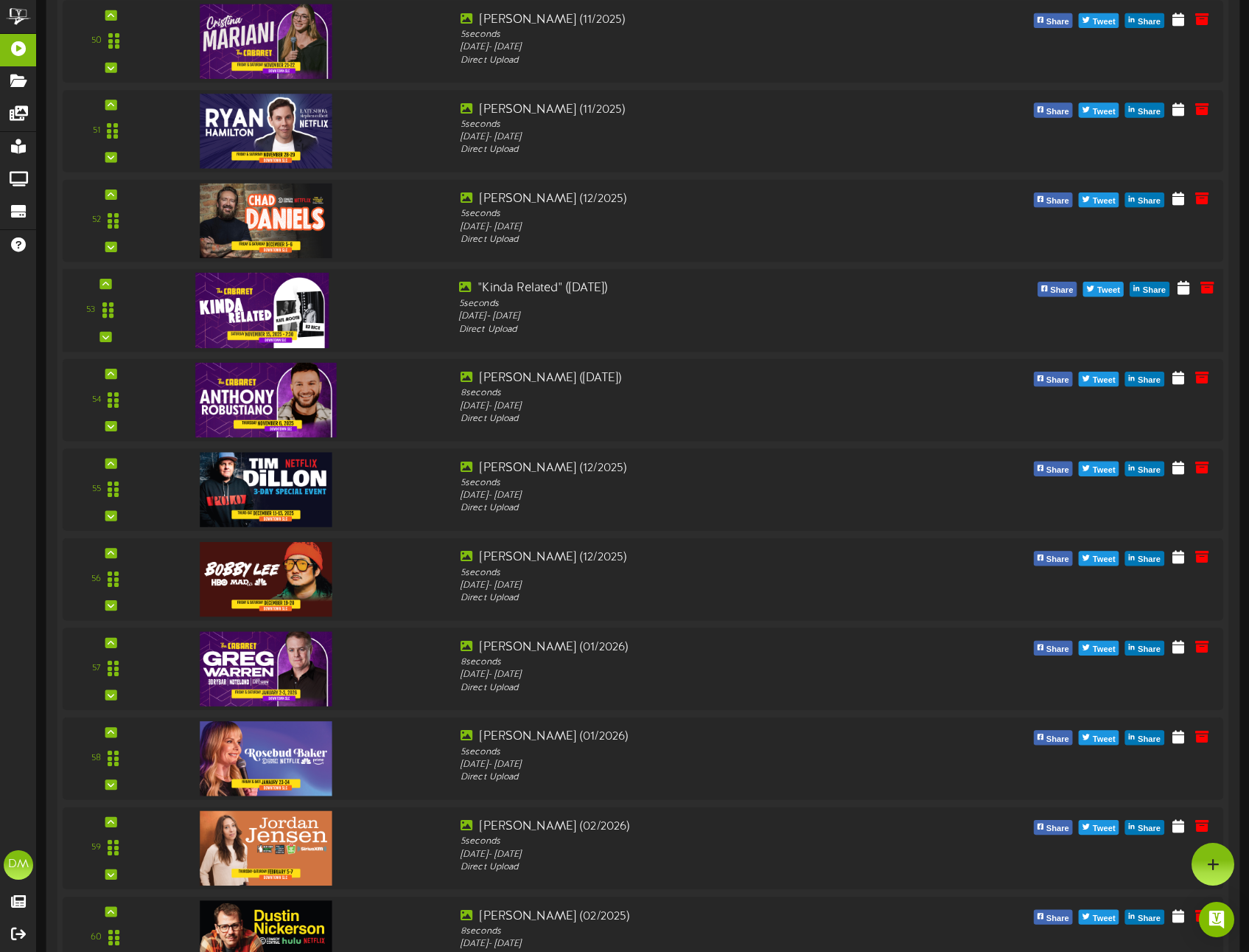
click at [115, 284] on div "53" at bounding box center [106, 310] width 75 height 60
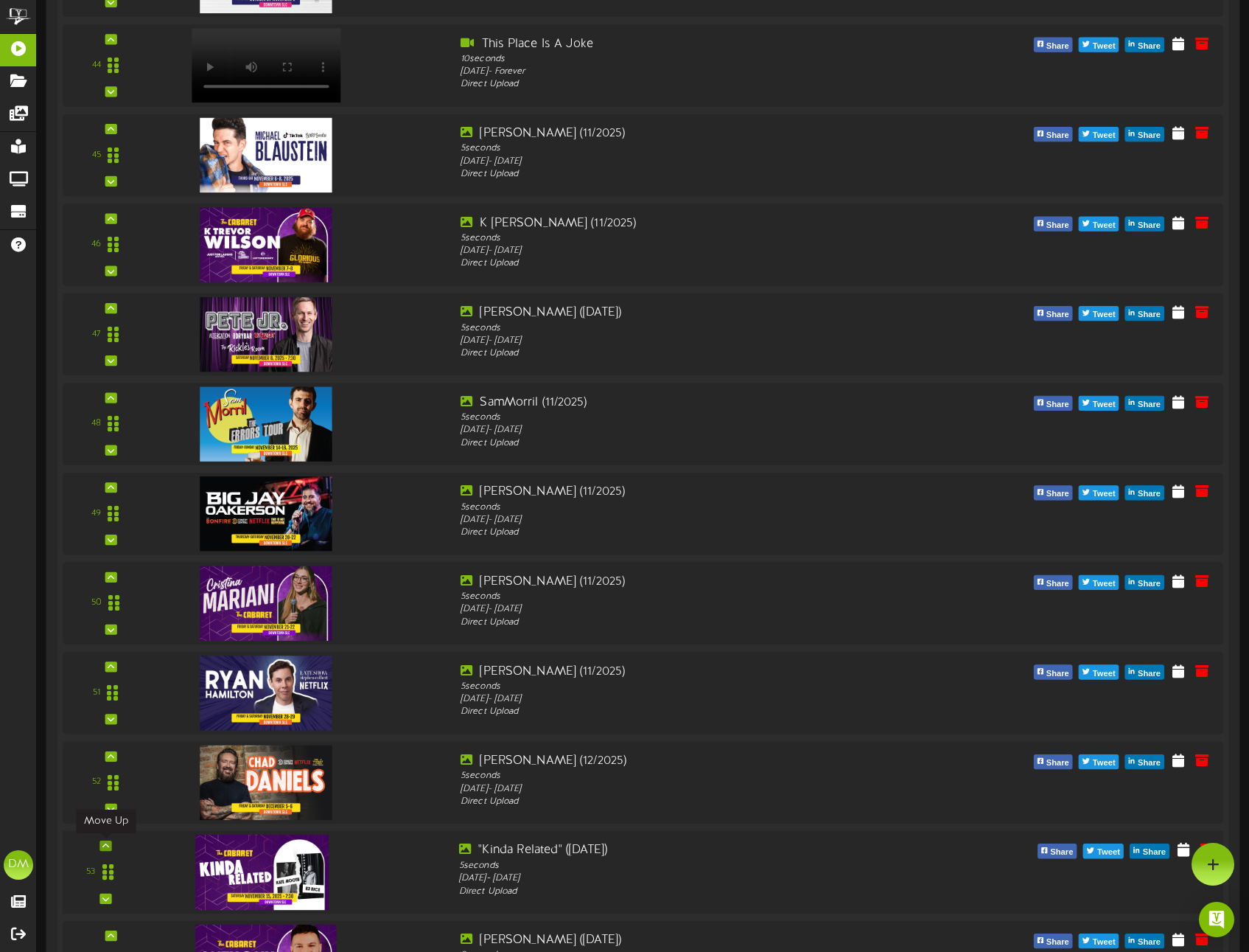
click at [106, 845] on icon at bounding box center [106, 844] width 7 height 7
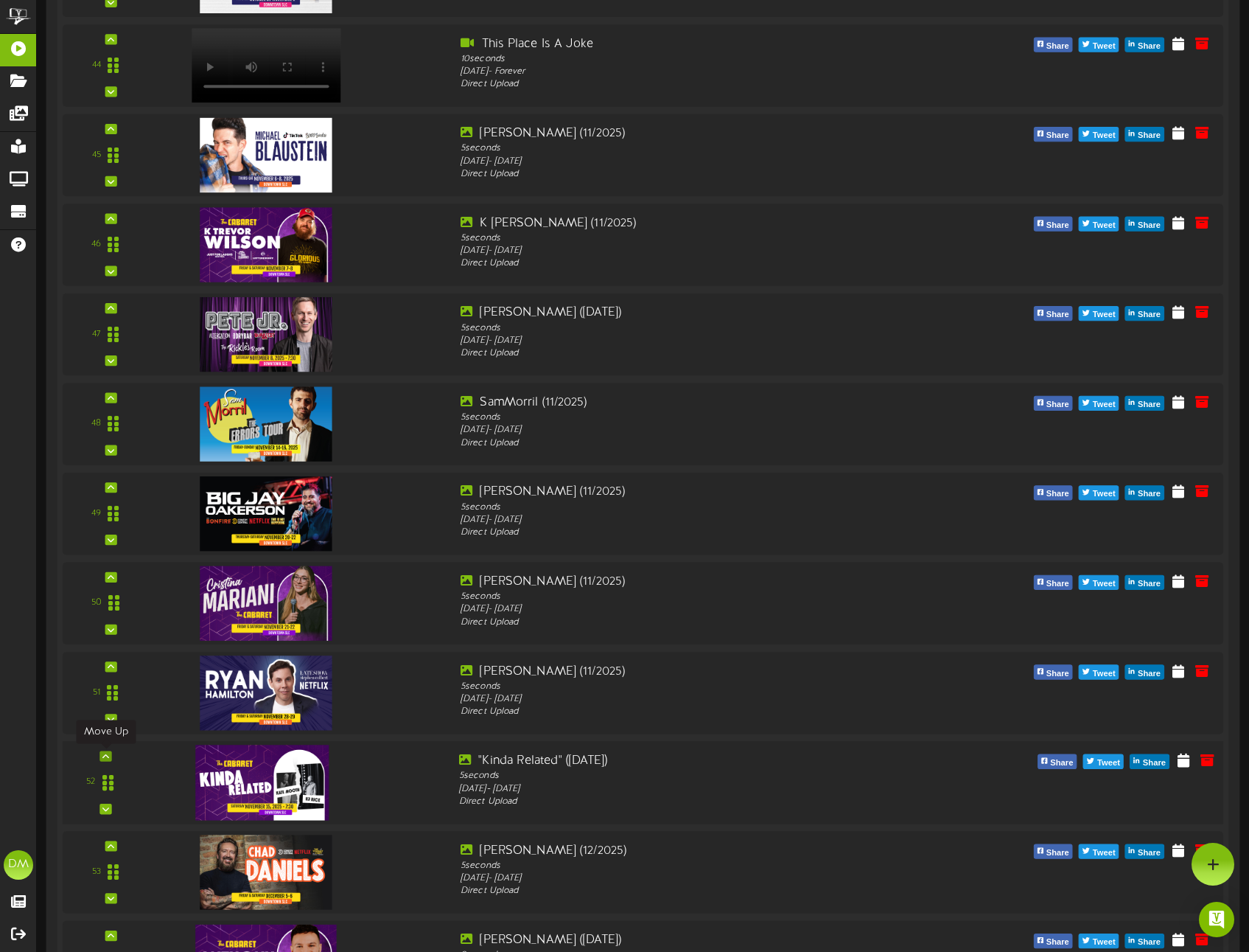
click at [102, 754] on div at bounding box center [106, 755] width 12 height 10
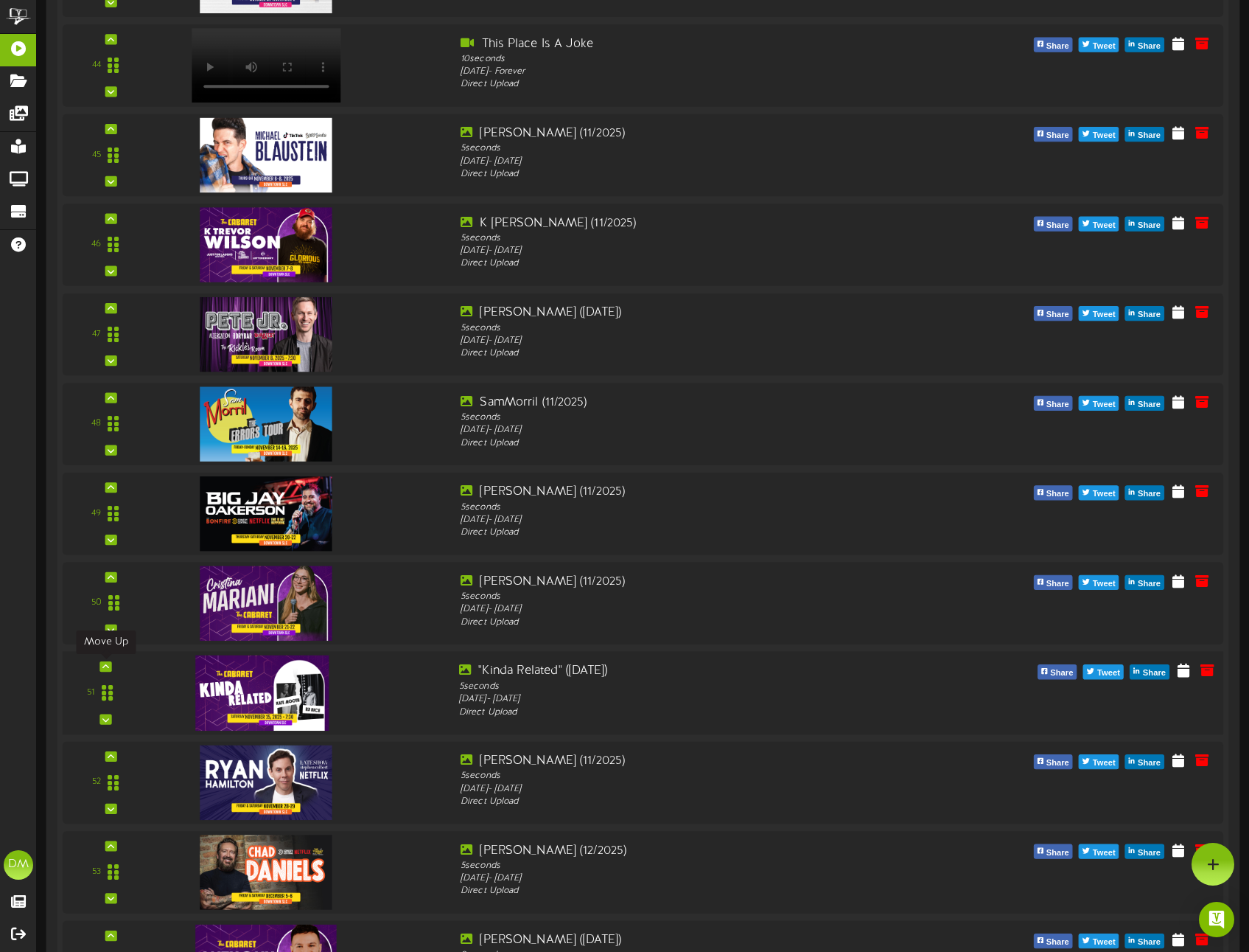
click at [101, 663] on div at bounding box center [106, 666] width 12 height 10
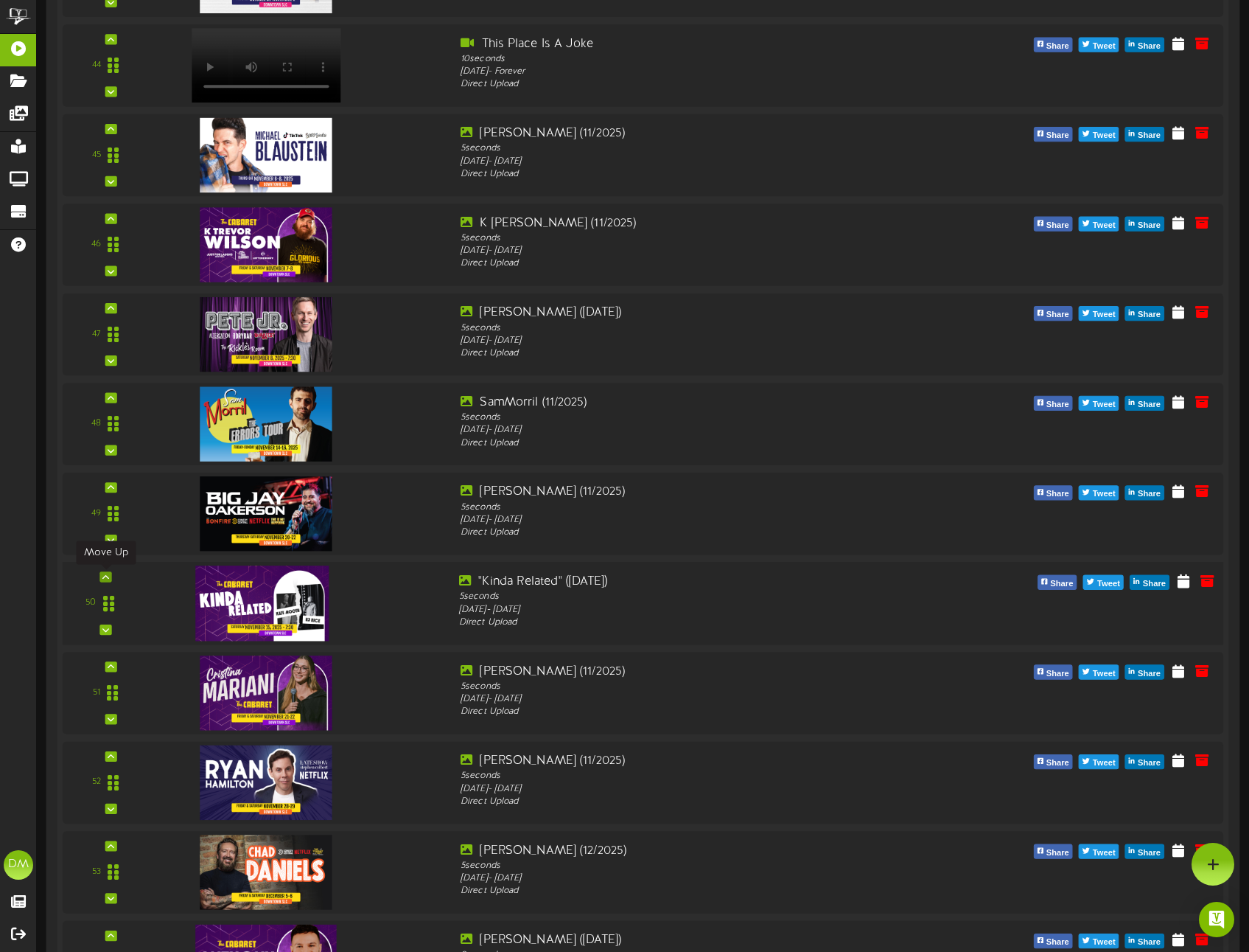
click at [111, 573] on div at bounding box center [106, 576] width 12 height 10
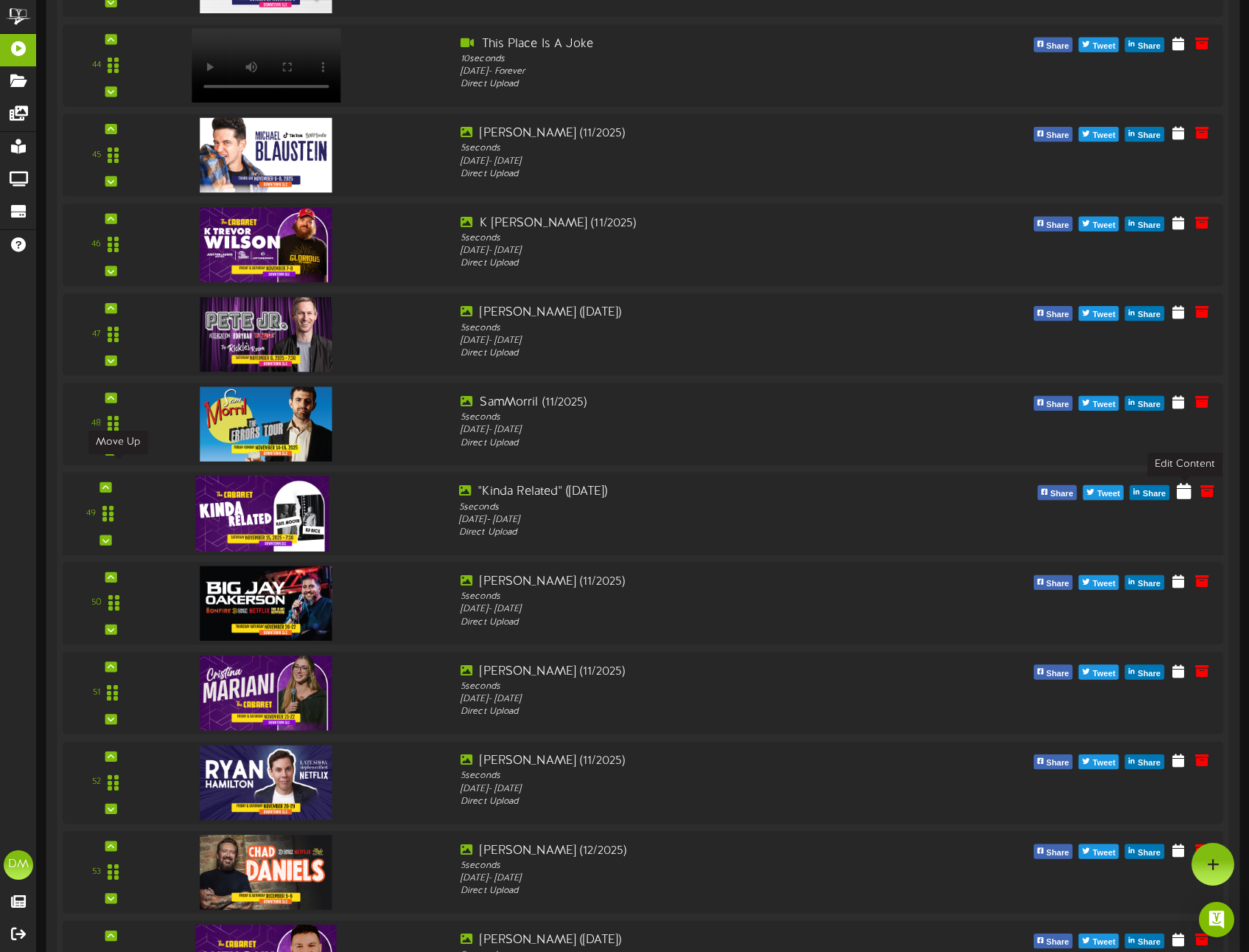
click at [1185, 496] on icon at bounding box center [1184, 490] width 15 height 16
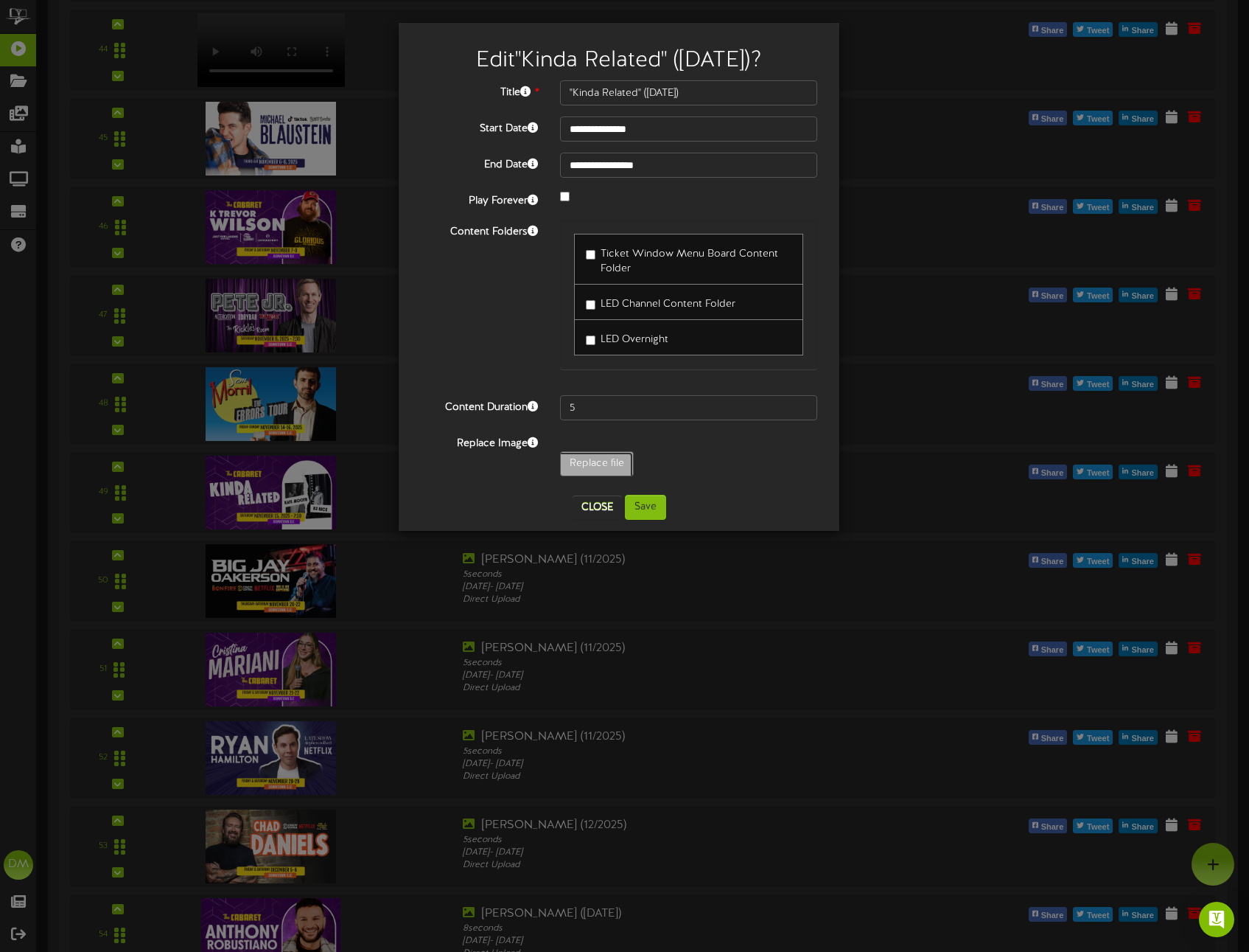
type input "**********"
type input "W-Billboard-KindaRelated_CAB-11152025"
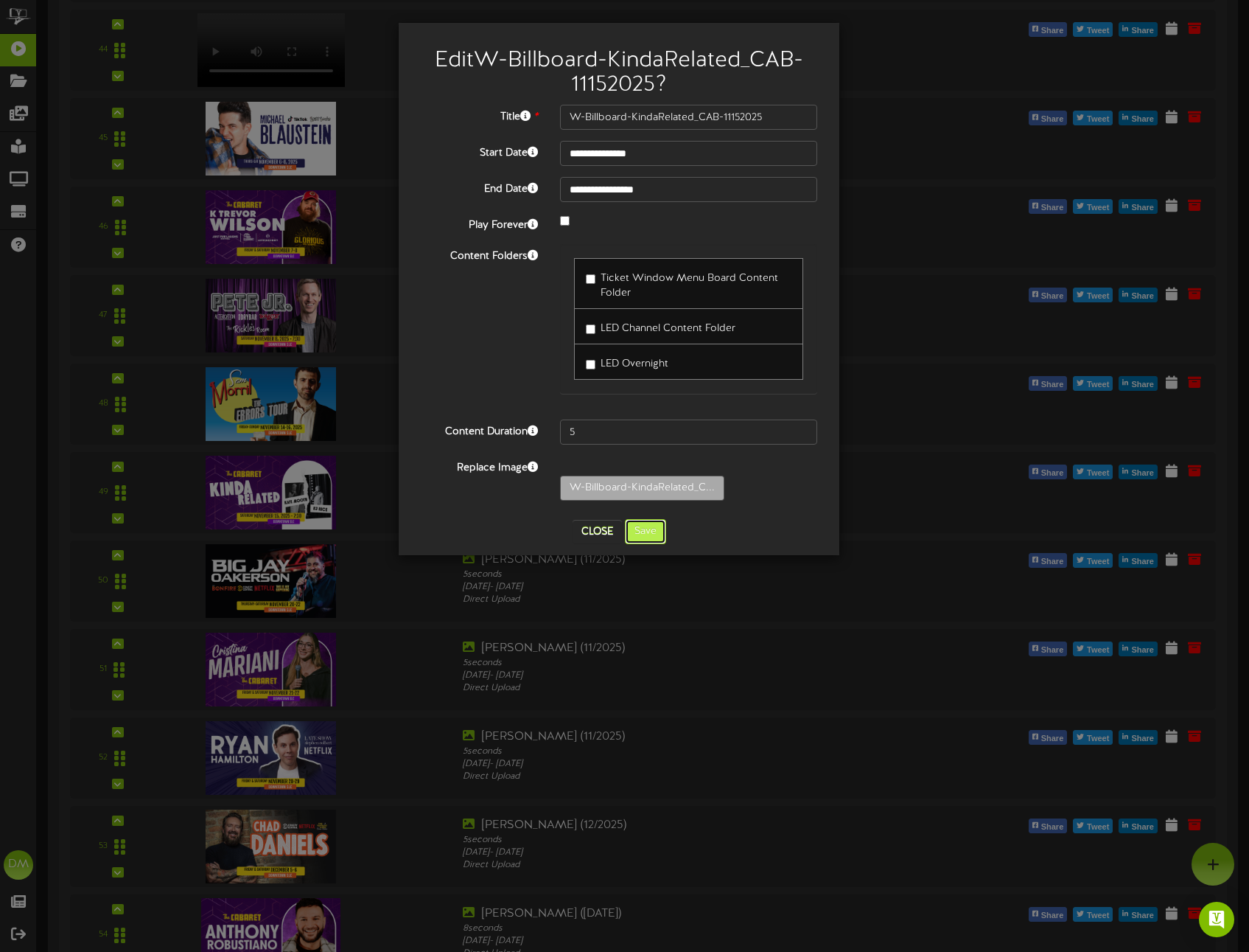
click at [641, 530] on button "Save" at bounding box center [646, 530] width 41 height 25
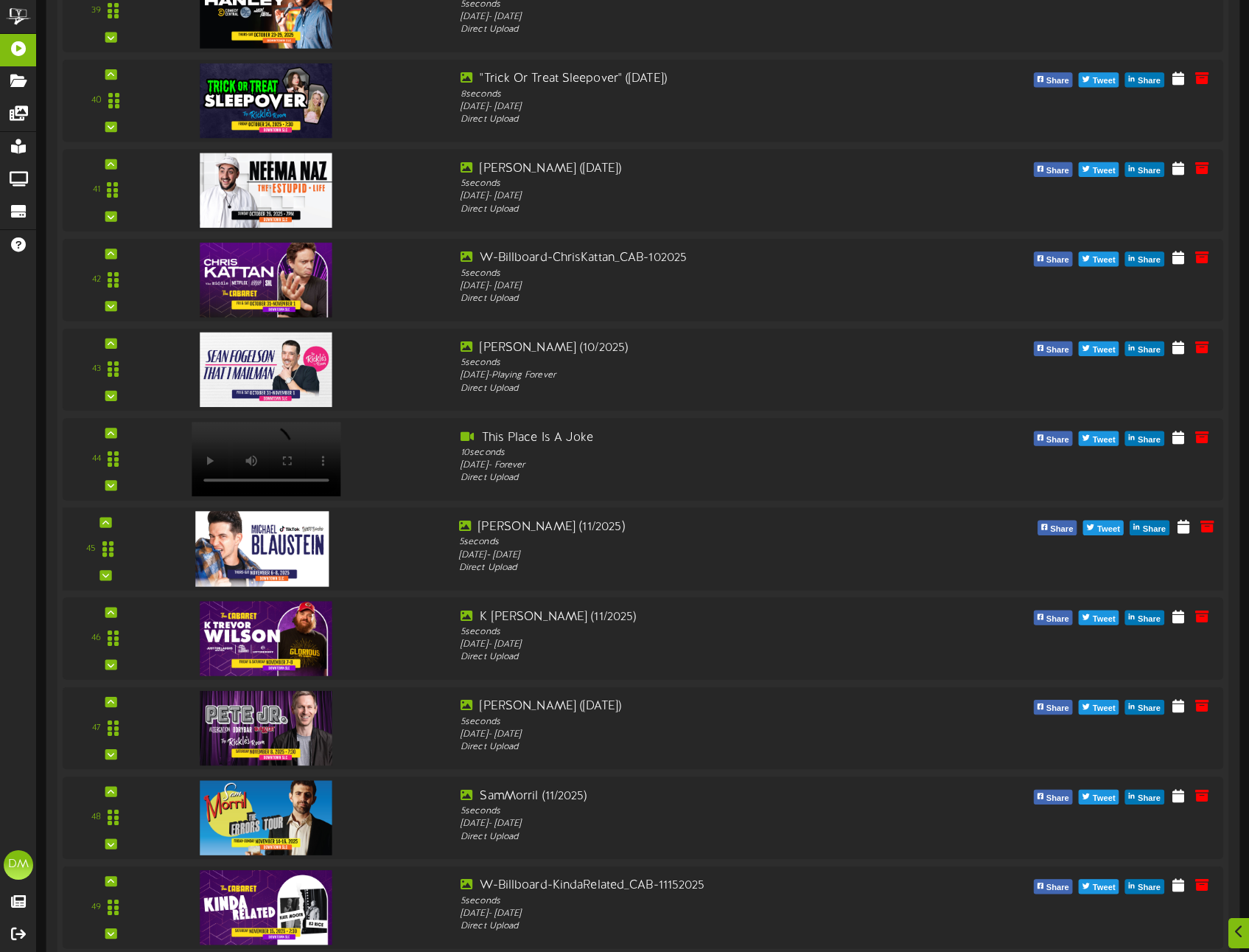
scroll to position [4253, 0]
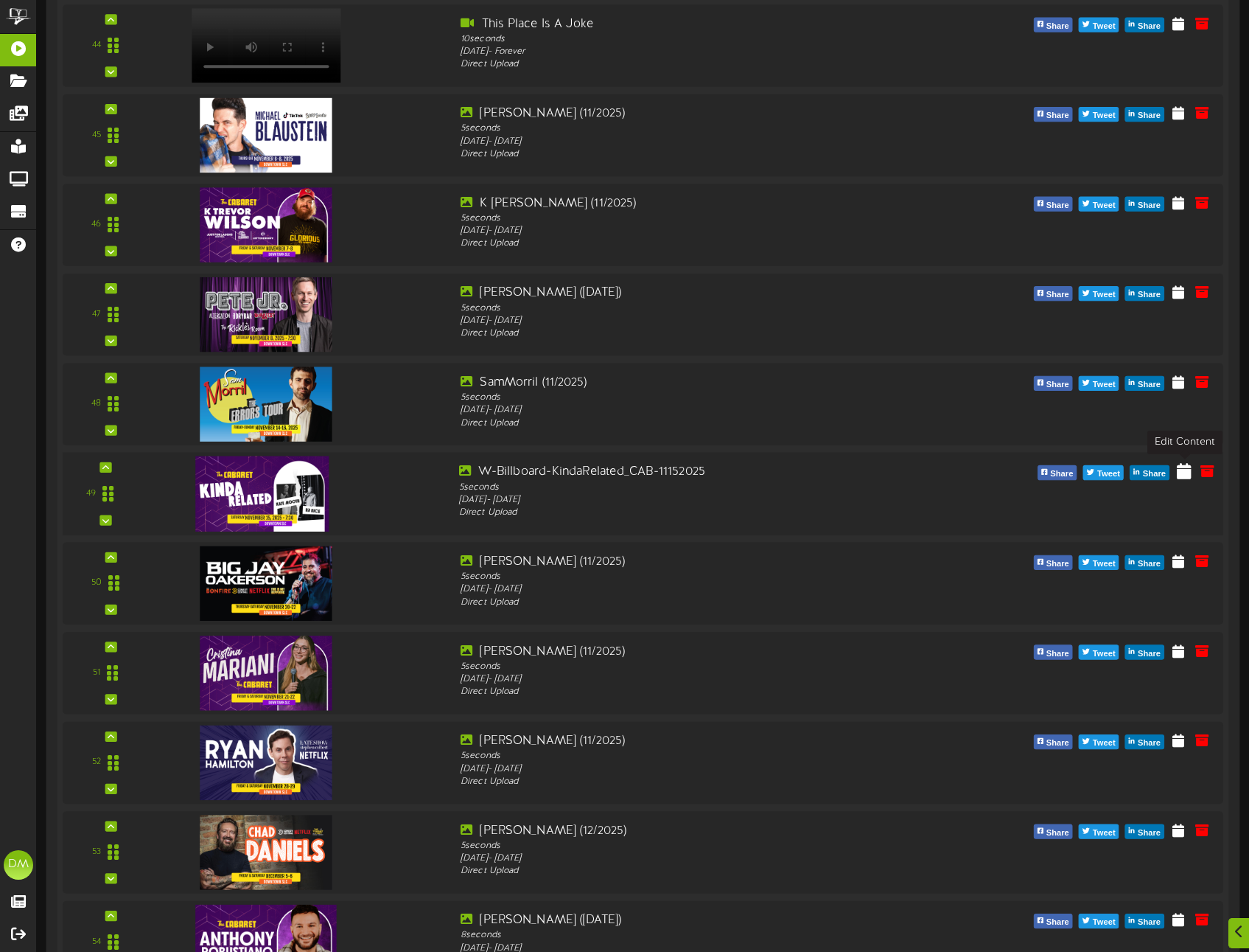
click at [1186, 469] on icon at bounding box center [1184, 470] width 15 height 16
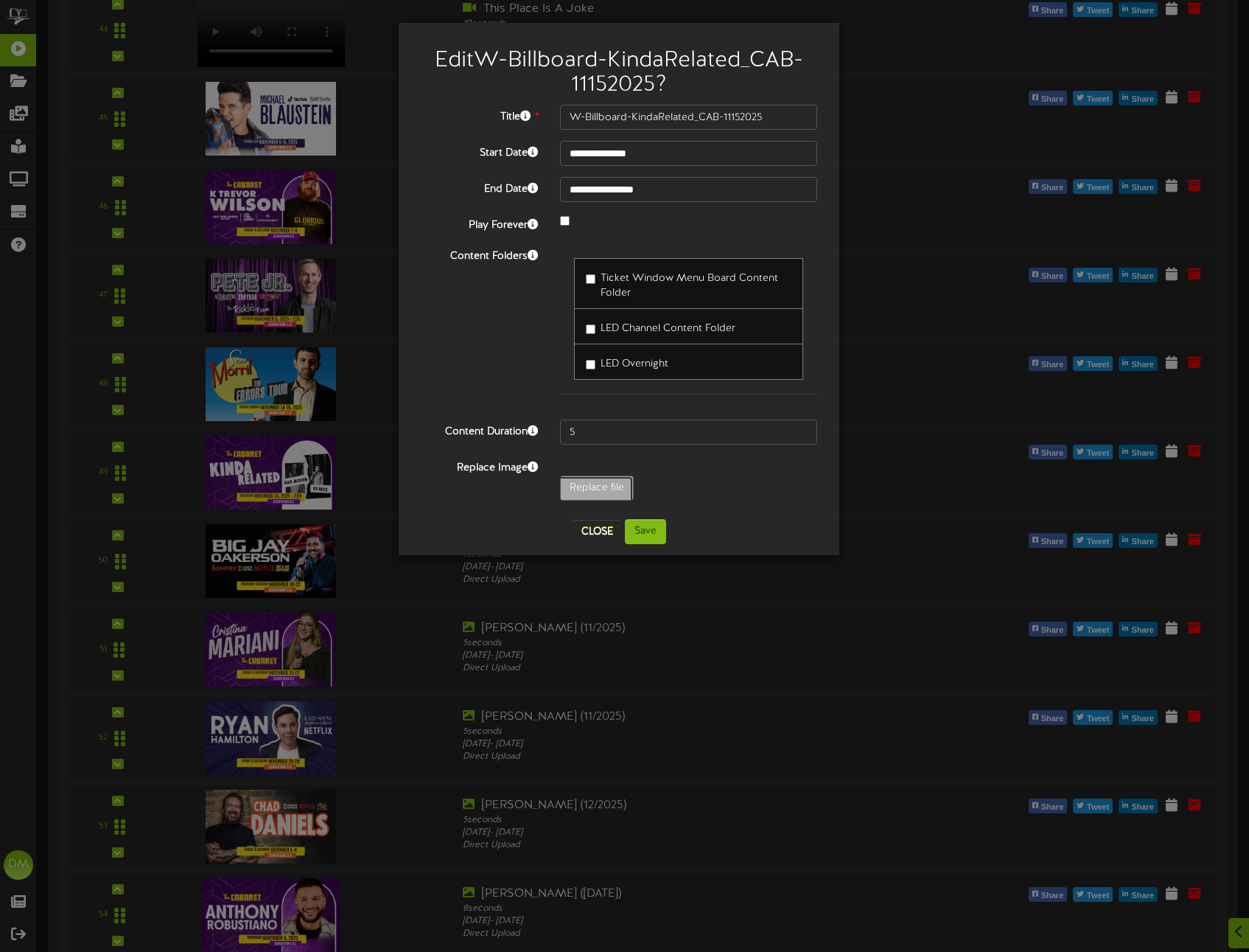
type input "**********"
click at [639, 533] on button "Save" at bounding box center [646, 530] width 41 height 25
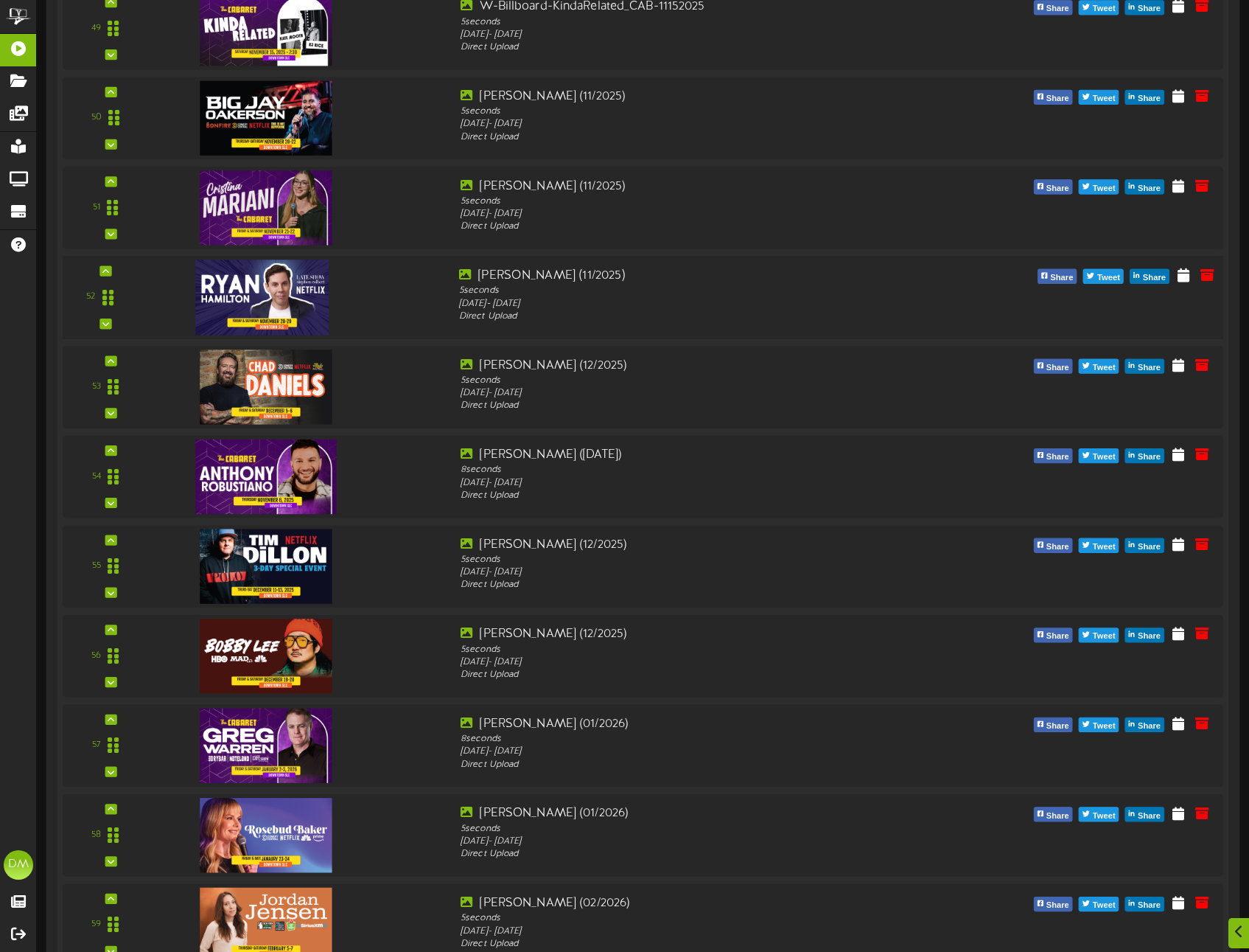
scroll to position [5093, 0]
